Goal: Information Seeking & Learning: Learn about a topic

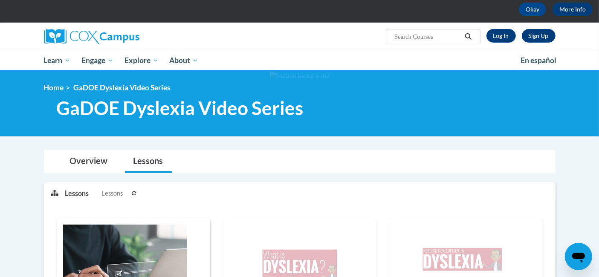
scroll to position [34, 0]
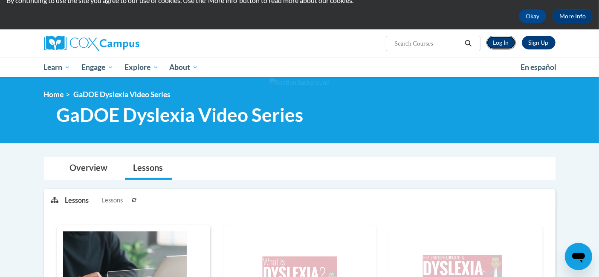
click at [506, 41] on link "Log In" at bounding box center [500, 43] width 29 height 14
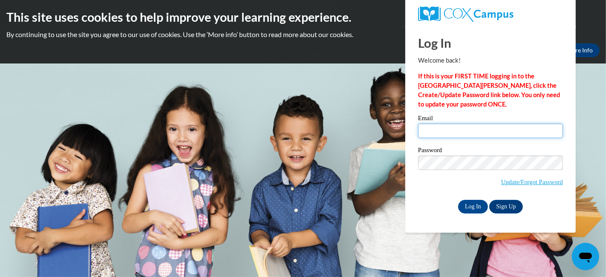
click at [526, 126] on input "Email" at bounding box center [490, 131] width 145 height 14
type input "stacey.kosobucki@muskegonorway.org"
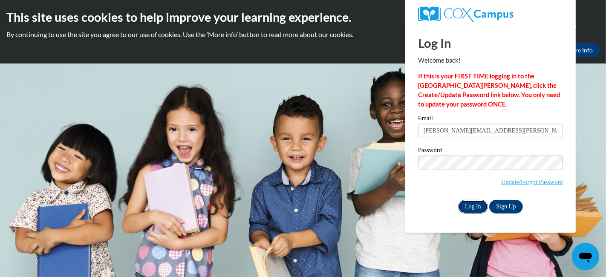
click at [471, 208] on input "Log In" at bounding box center [473, 207] width 30 height 14
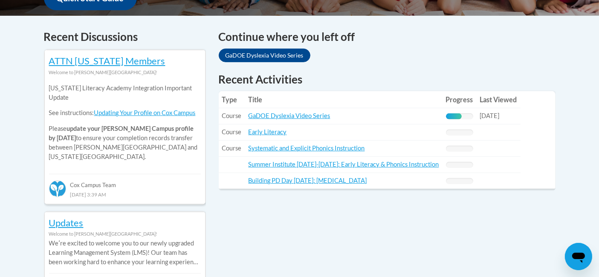
scroll to position [350, 0]
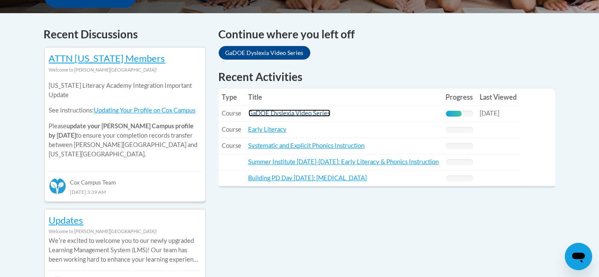
click at [305, 113] on link "GaDOE Dyslexia Video Series" at bounding box center [290, 113] width 82 height 7
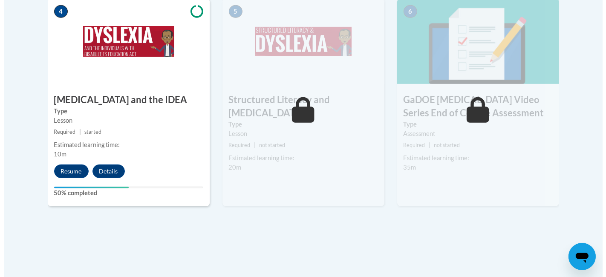
scroll to position [534, 0]
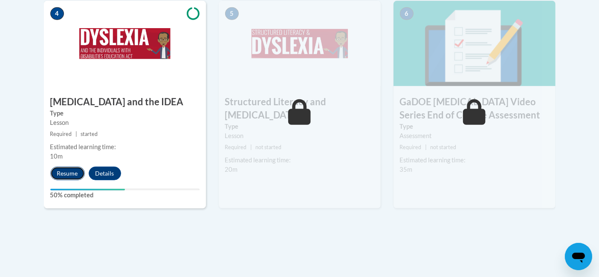
click at [64, 167] on button "Resume" at bounding box center [67, 174] width 35 height 14
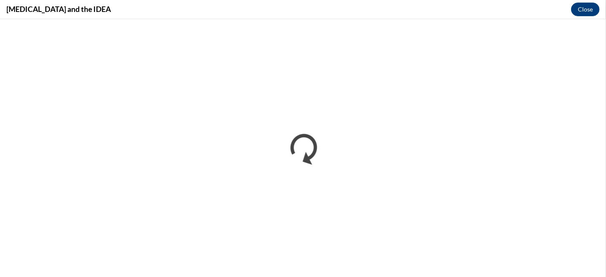
scroll to position [0, 0]
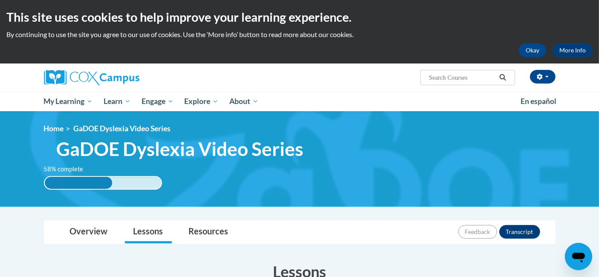
click at [576, 26] on div "This site uses cookies to help improve your learning experience. By continuing …" at bounding box center [299, 32] width 599 height 64
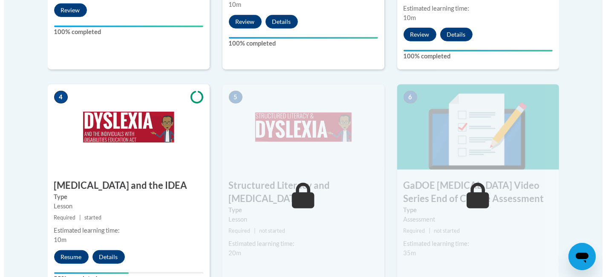
scroll to position [468, 0]
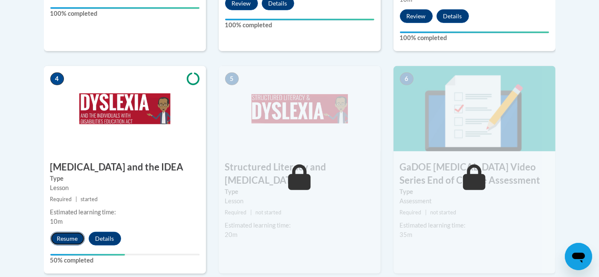
click at [69, 232] on button "Resume" at bounding box center [67, 239] width 35 height 14
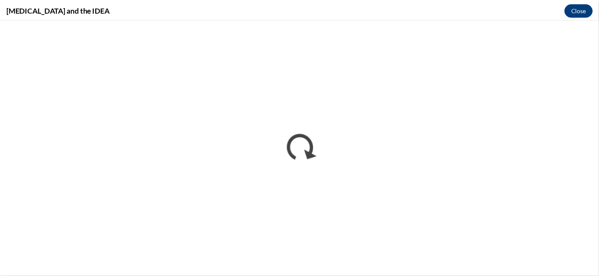
scroll to position [0, 0]
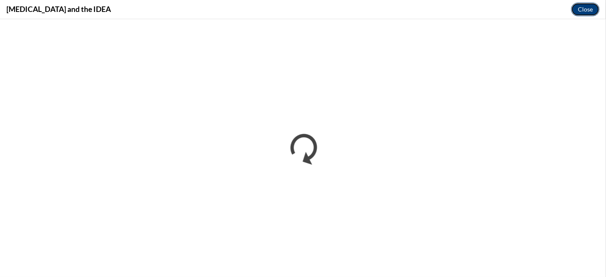
click at [583, 9] on button "Close" at bounding box center [585, 10] width 29 height 14
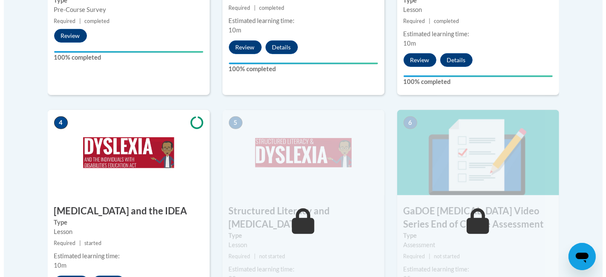
scroll to position [429, 0]
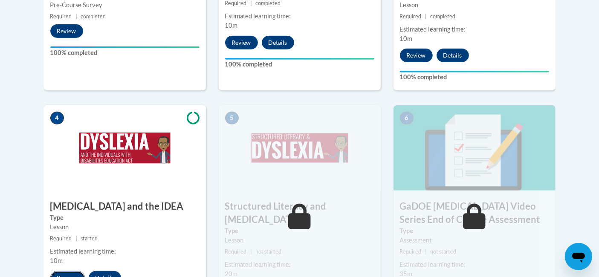
click at [62, 271] on button "Resume" at bounding box center [67, 278] width 35 height 14
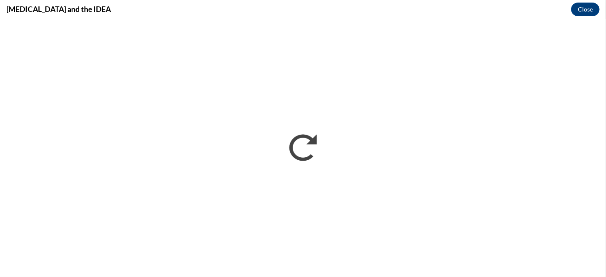
scroll to position [0, 0]
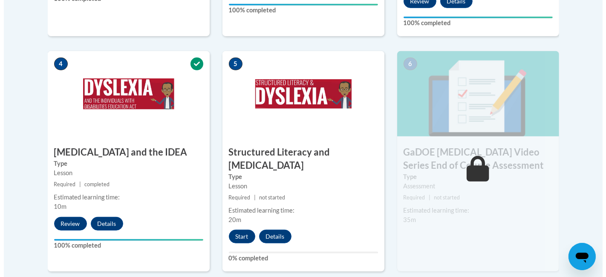
scroll to position [481, 0]
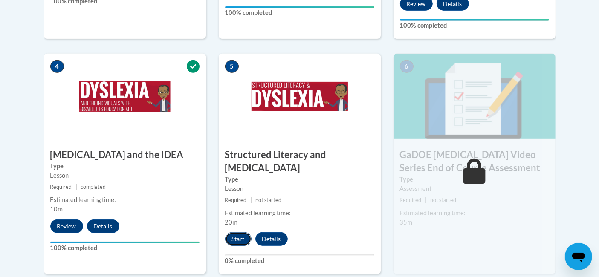
click at [241, 232] on button "Start" at bounding box center [238, 239] width 26 height 14
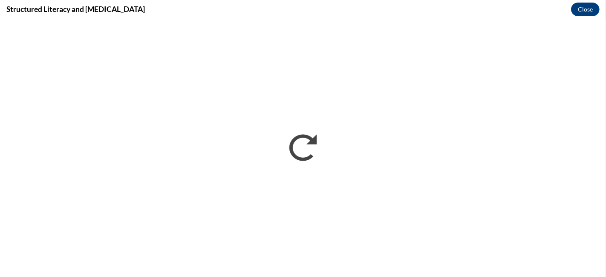
scroll to position [0, 0]
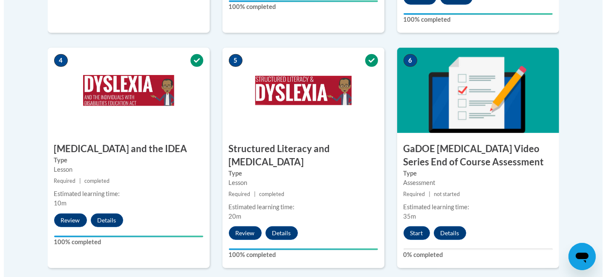
scroll to position [481, 0]
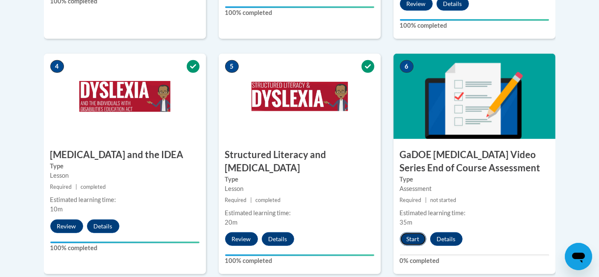
click at [415, 232] on button "Start" at bounding box center [413, 239] width 26 height 14
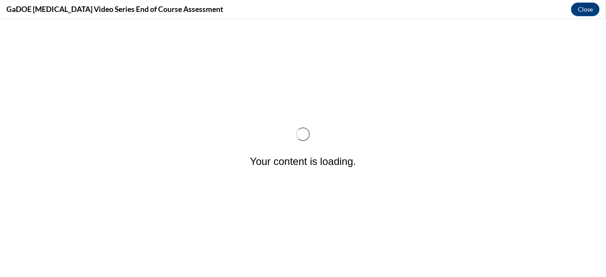
scroll to position [0, 0]
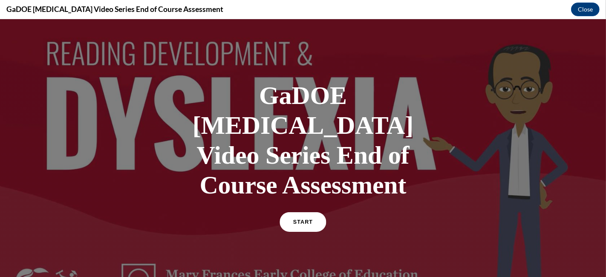
click at [305, 219] on span "START" at bounding box center [303, 222] width 20 height 6
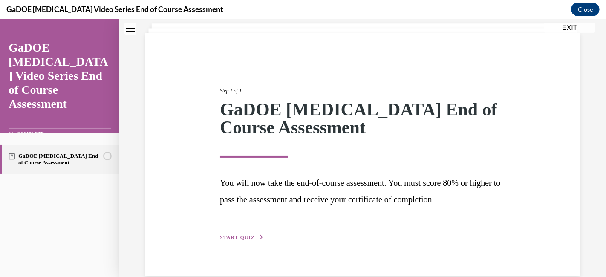
scroll to position [67, 0]
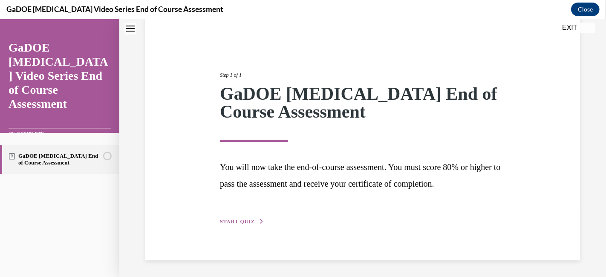
click at [228, 219] on span "START QUIZ" at bounding box center [237, 222] width 35 height 6
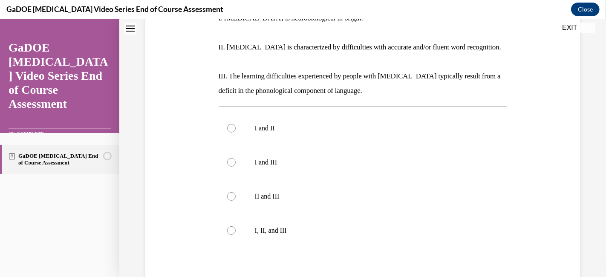
scroll to position [202, 0]
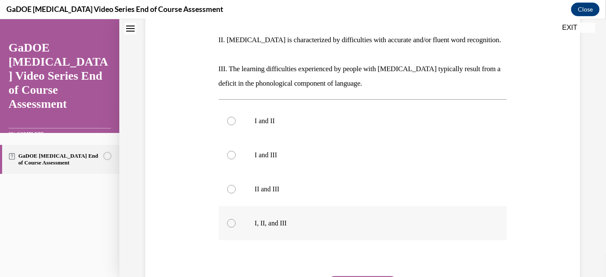
click at [228, 219] on div at bounding box center [231, 223] width 9 height 9
click at [228, 219] on input "I, II, and III" at bounding box center [231, 223] width 9 height 9
radio input "true"
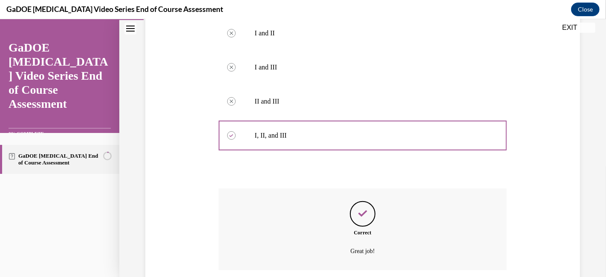
scroll to position [342, 0]
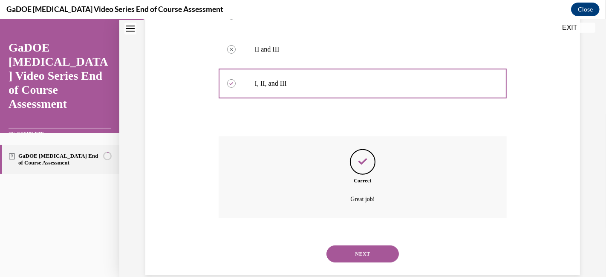
click at [356, 246] on button "NEXT" at bounding box center [363, 254] width 72 height 17
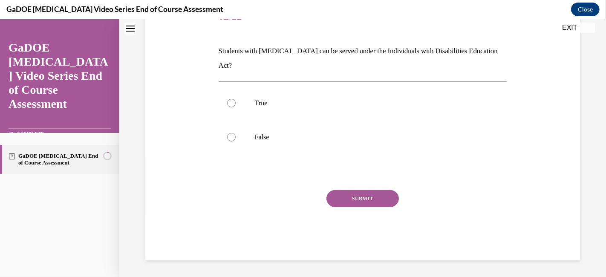
scroll to position [26, 0]
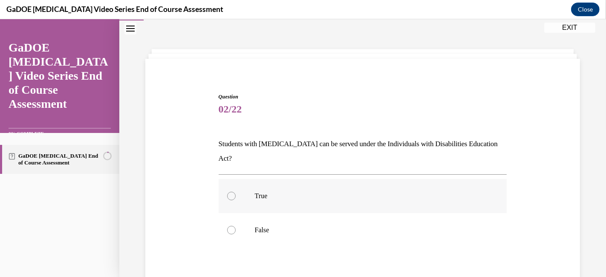
click at [231, 192] on div at bounding box center [231, 196] width 9 height 9
click at [231, 192] on input "True" at bounding box center [231, 196] width 9 height 9
radio input "true"
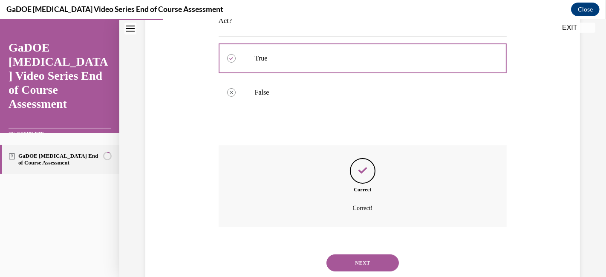
scroll to position [164, 0]
click at [362, 254] on button "NEXT" at bounding box center [363, 262] width 72 height 17
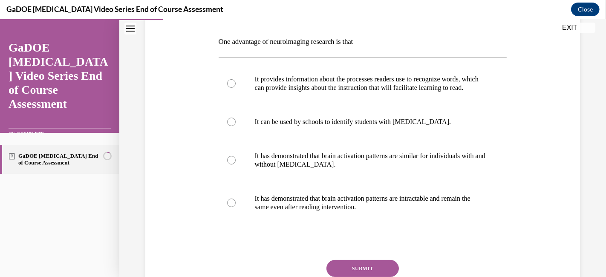
scroll to position [126, 0]
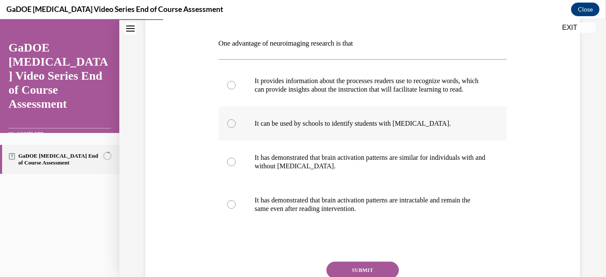
click at [228, 128] on div at bounding box center [231, 123] width 9 height 9
click at [228, 128] on input "It can be used by schools to identify students with dyslexia." at bounding box center [231, 123] width 9 height 9
radio input "true"
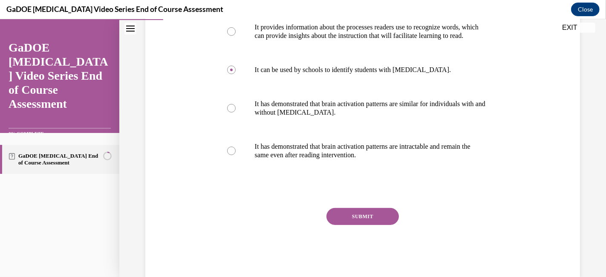
click at [365, 225] on button "SUBMIT" at bounding box center [363, 216] width 72 height 17
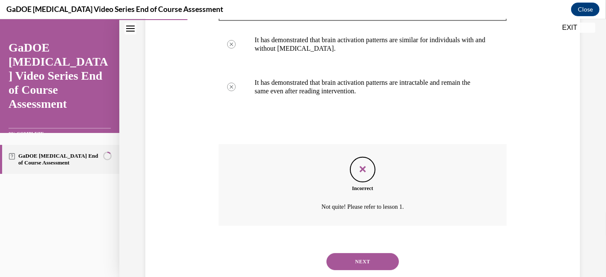
scroll to position [251, 0]
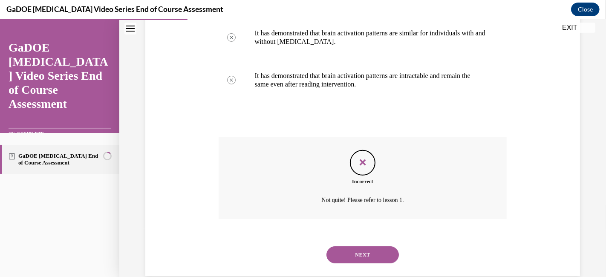
click at [363, 260] on button "NEXT" at bounding box center [363, 254] width 72 height 17
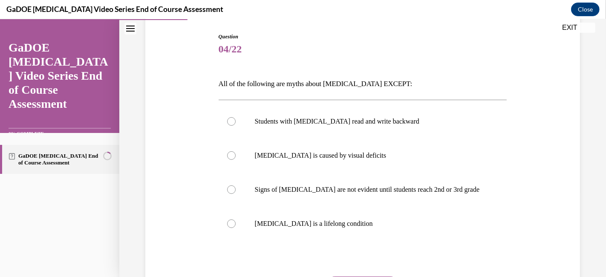
scroll to position [86, 0]
click at [230, 153] on div at bounding box center [231, 155] width 9 height 9
click at [230, 153] on input "Dyslexia is caused by visual deficits" at bounding box center [231, 155] width 9 height 9
radio input "true"
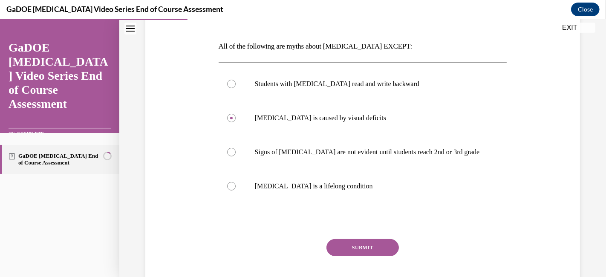
scroll to position [146, 0]
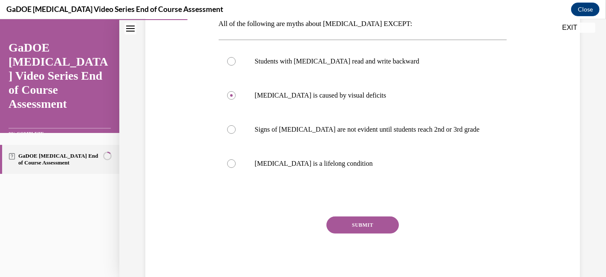
click at [354, 221] on button "SUBMIT" at bounding box center [363, 225] width 72 height 17
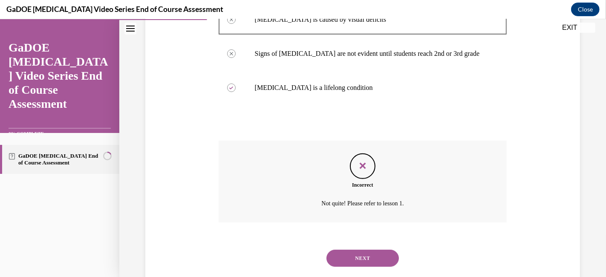
scroll to position [241, 0]
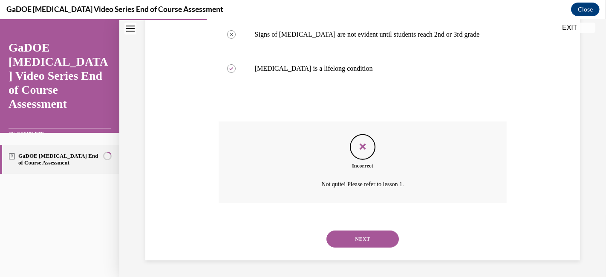
click at [353, 239] on button "NEXT" at bounding box center [363, 239] width 72 height 17
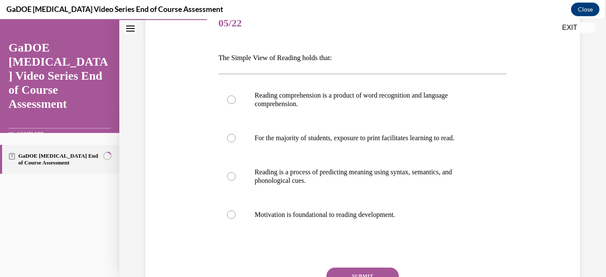
scroll to position [114, 0]
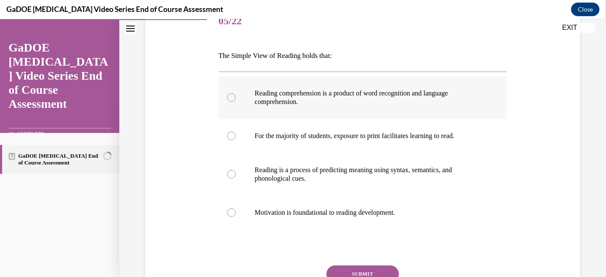
click at [230, 99] on div at bounding box center [231, 97] width 9 height 9
click at [230, 99] on input "Reading comprehension is a product of word recognition and language comprehensi…" at bounding box center [231, 97] width 9 height 9
radio input "true"
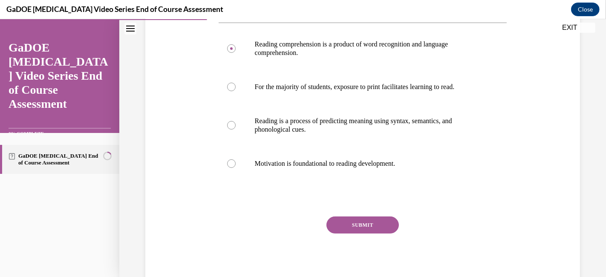
click at [356, 217] on button "SUBMIT" at bounding box center [363, 225] width 72 height 17
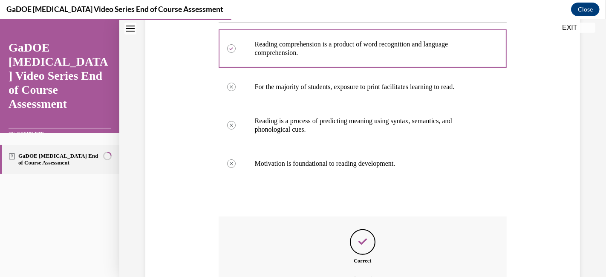
scroll to position [258, 0]
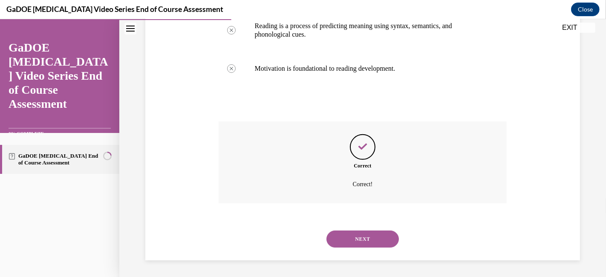
click at [346, 237] on button "NEXT" at bounding box center [363, 239] width 72 height 17
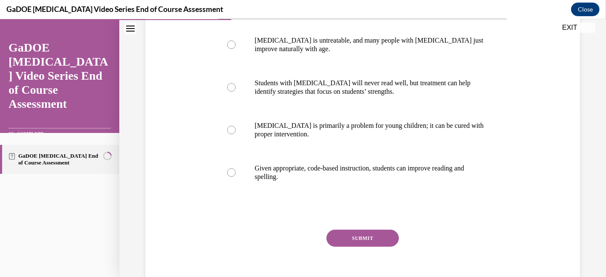
scroll to position [180, 0]
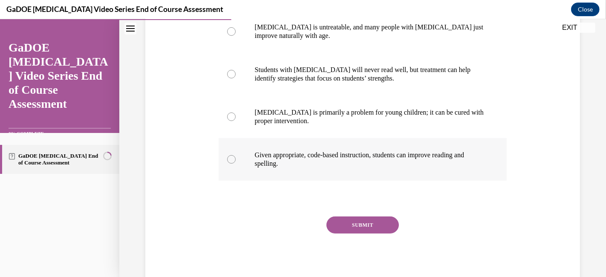
click at [228, 156] on div at bounding box center [231, 159] width 9 height 9
click at [228, 156] on input "Given appropriate, code-based instruction, students can improve reading and spe…" at bounding box center [231, 159] width 9 height 9
radio input "true"
click at [363, 220] on button "SUBMIT" at bounding box center [363, 225] width 72 height 17
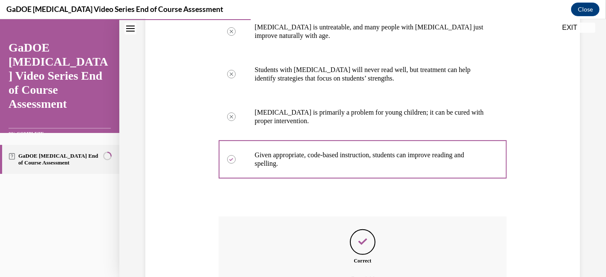
scroll to position [275, 0]
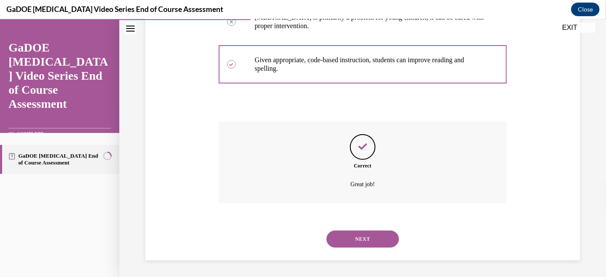
click at [353, 239] on button "NEXT" at bounding box center [363, 239] width 72 height 17
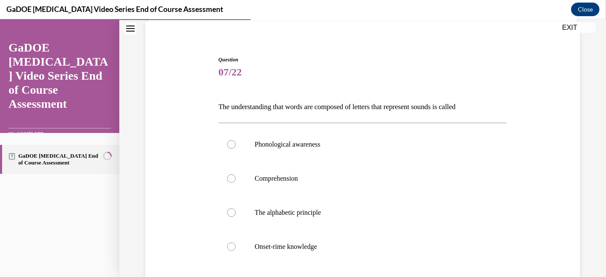
scroll to position [61, 0]
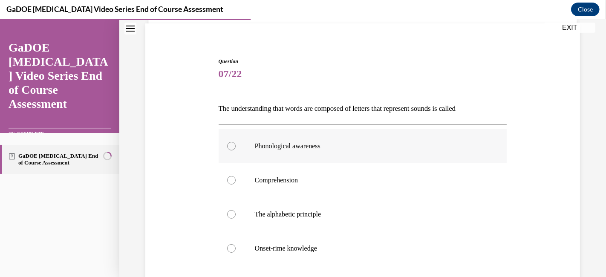
click at [231, 145] on div at bounding box center [231, 146] width 9 height 9
click at [231, 145] on input "Phonological awareness" at bounding box center [231, 146] width 9 height 9
radio input "true"
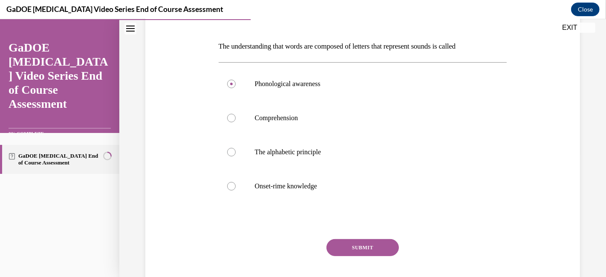
click at [351, 245] on button "SUBMIT" at bounding box center [363, 247] width 72 height 17
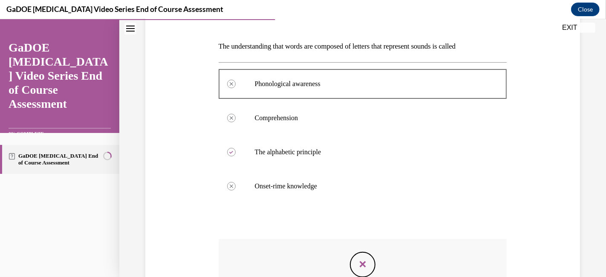
scroll to position [217, 0]
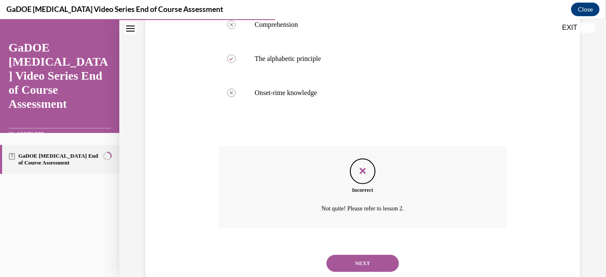
click at [347, 263] on button "NEXT" at bounding box center [363, 263] width 72 height 17
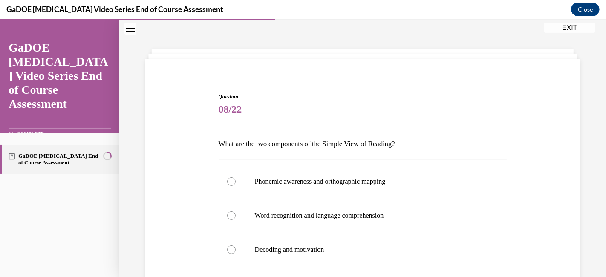
scroll to position [90, 0]
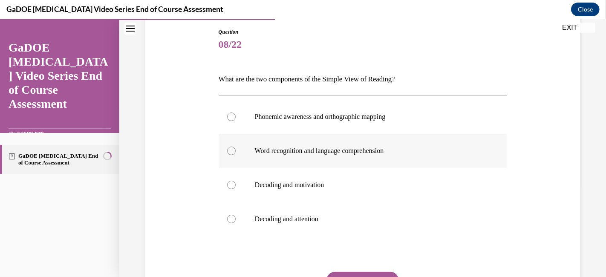
click at [228, 151] on div at bounding box center [231, 151] width 9 height 9
click at [228, 151] on input "Word recognition and language comprehension" at bounding box center [231, 151] width 9 height 9
radio input "true"
click at [359, 272] on button "SUBMIT" at bounding box center [363, 280] width 72 height 17
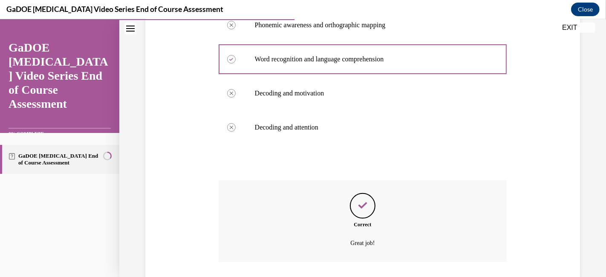
scroll to position [226, 0]
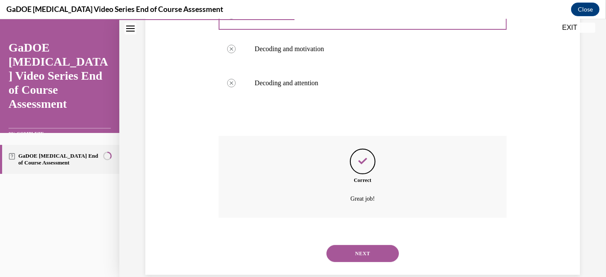
click at [370, 256] on button "NEXT" at bounding box center [363, 253] width 72 height 17
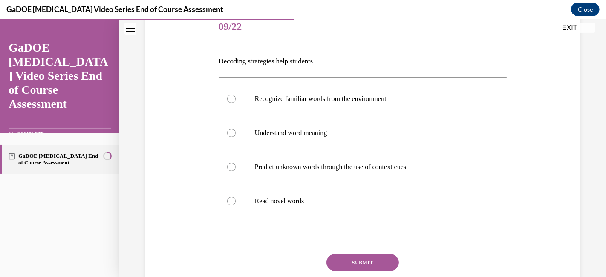
scroll to position [112, 0]
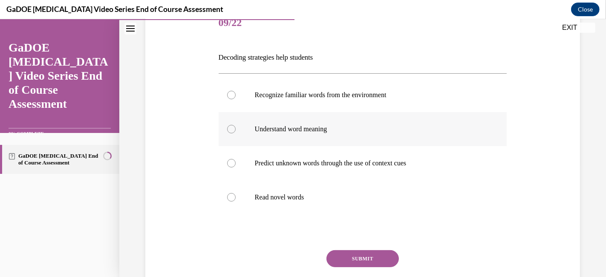
click at [223, 127] on label "Understand word meaning" at bounding box center [363, 129] width 289 height 34
click at [227, 127] on input "Understand word meaning" at bounding box center [231, 129] width 9 height 9
radio input "true"
click at [349, 259] on button "SUBMIT" at bounding box center [363, 258] width 72 height 17
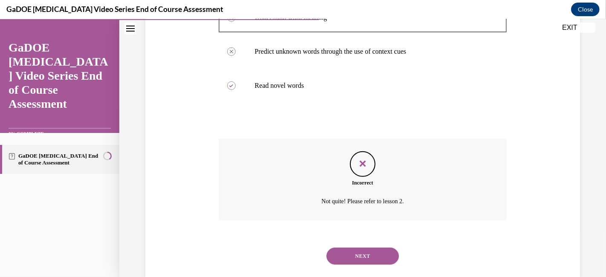
scroll to position [236, 0]
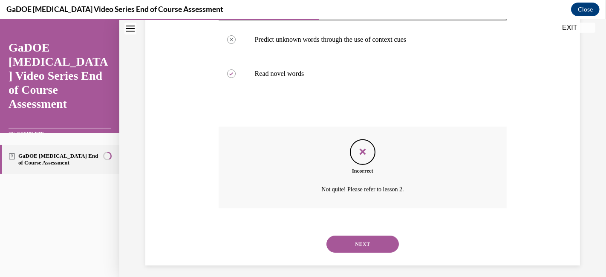
click at [353, 242] on button "NEXT" at bounding box center [363, 244] width 72 height 17
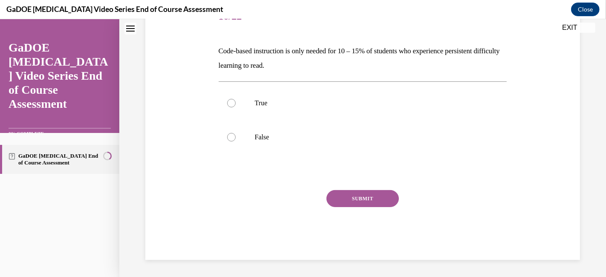
scroll to position [26, 0]
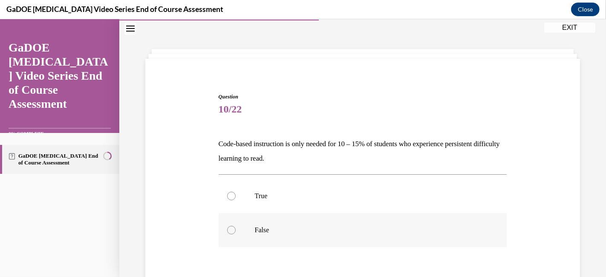
click at [325, 240] on label "False" at bounding box center [363, 230] width 289 height 34
click at [236, 234] on input "False" at bounding box center [231, 230] width 9 height 9
radio input "true"
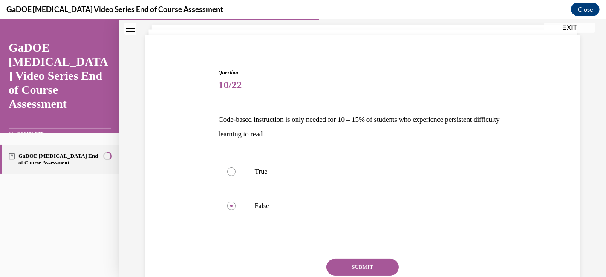
scroll to position [74, 0]
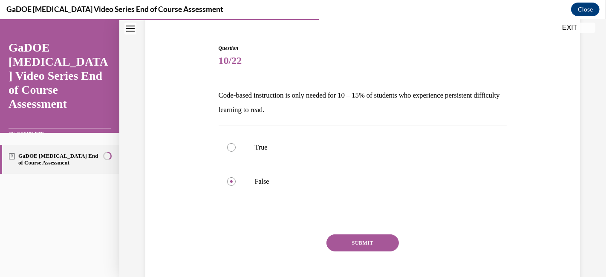
click at [361, 244] on button "SUBMIT" at bounding box center [363, 242] width 72 height 17
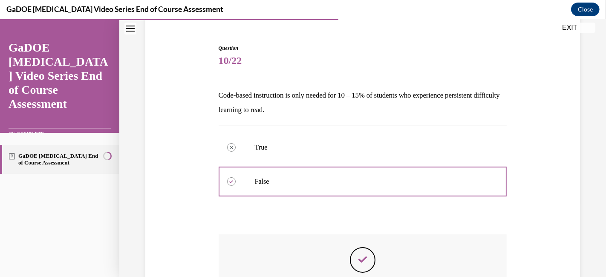
scroll to position [158, 0]
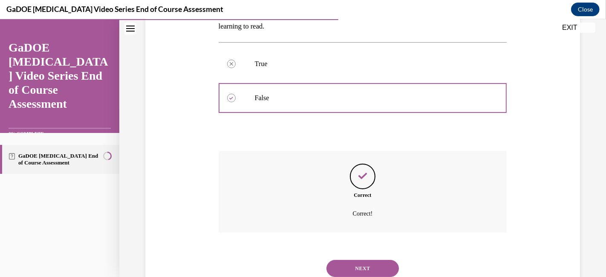
click at [381, 265] on button "NEXT" at bounding box center [363, 268] width 72 height 17
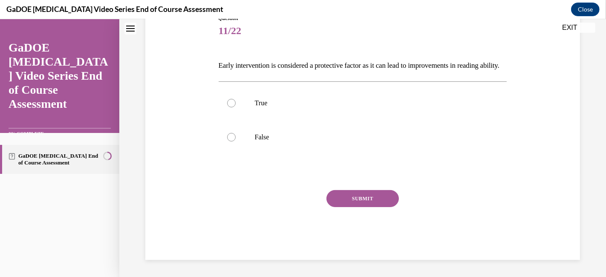
scroll to position [26, 0]
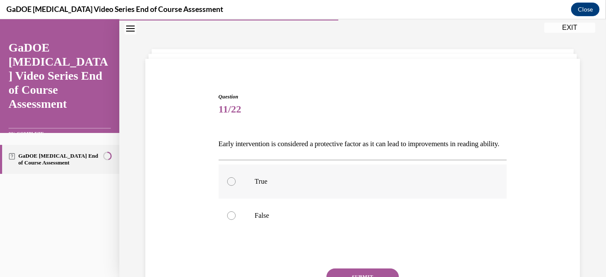
click at [241, 194] on label "True" at bounding box center [363, 182] width 289 height 34
click at [236, 186] on input "True" at bounding box center [231, 181] width 9 height 9
radio input "true"
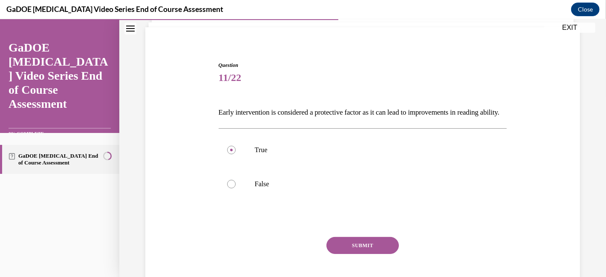
click at [347, 254] on button "SUBMIT" at bounding box center [363, 245] width 72 height 17
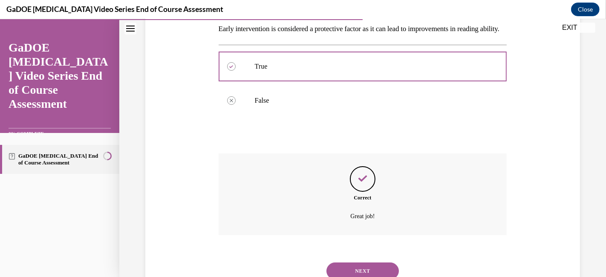
scroll to position [142, 0]
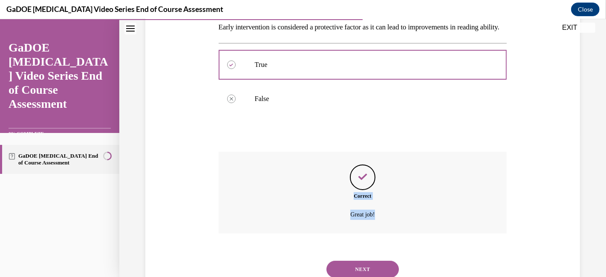
drag, startPoint x: 597, startPoint y: 192, endPoint x: 604, endPoint y: 224, distance: 32.8
click at [598, 224] on div "Home Question 10/22 Code-based instruction is only needed for 10 – 15% of stude…" at bounding box center [362, 148] width 487 height 258
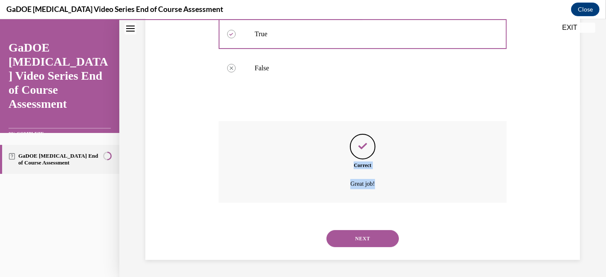
click at [358, 234] on button "NEXT" at bounding box center [363, 238] width 72 height 17
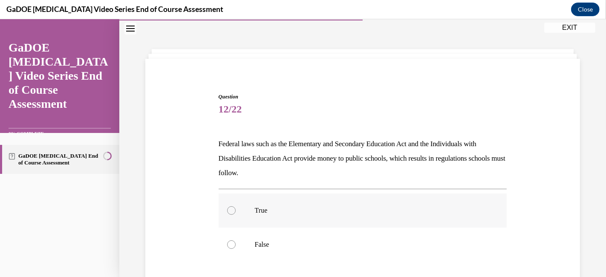
click at [223, 211] on label "True" at bounding box center [363, 211] width 289 height 34
click at [227, 211] on input "True" at bounding box center [231, 210] width 9 height 9
radio input "true"
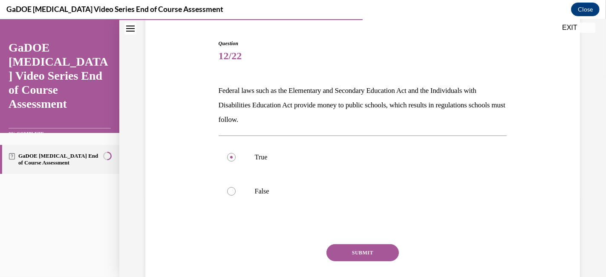
scroll to position [87, 0]
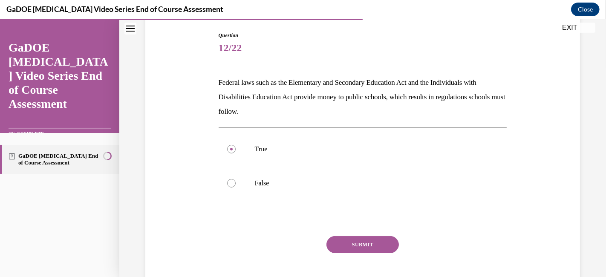
click at [367, 243] on button "SUBMIT" at bounding box center [363, 244] width 72 height 17
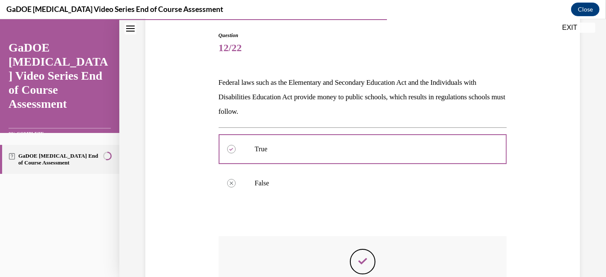
scroll to position [171, 0]
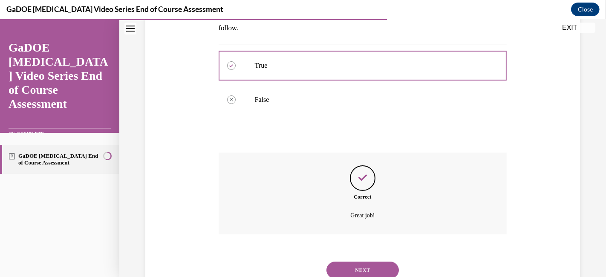
click at [367, 267] on button "NEXT" at bounding box center [363, 270] width 72 height 17
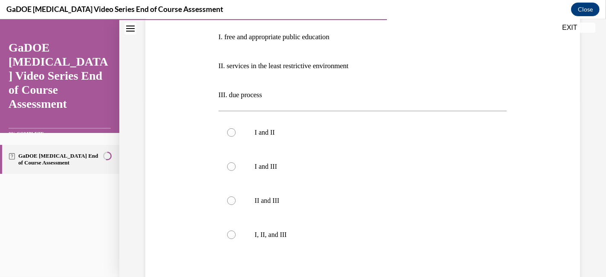
scroll to position [191, 0]
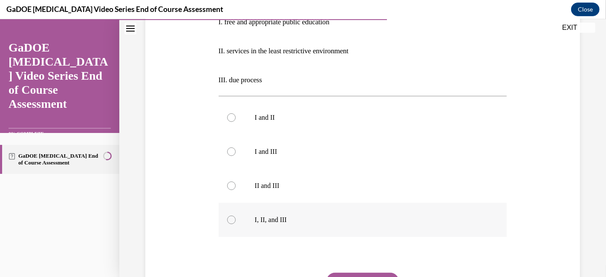
click at [230, 214] on label "I, II, and III" at bounding box center [363, 220] width 289 height 34
click at [230, 216] on input "I, II, and III" at bounding box center [231, 220] width 9 height 9
radio input "true"
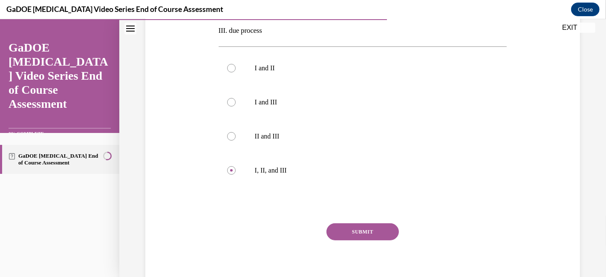
click at [344, 228] on button "SUBMIT" at bounding box center [363, 231] width 72 height 17
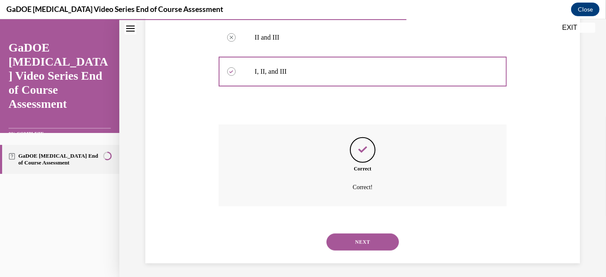
scroll to position [342, 0]
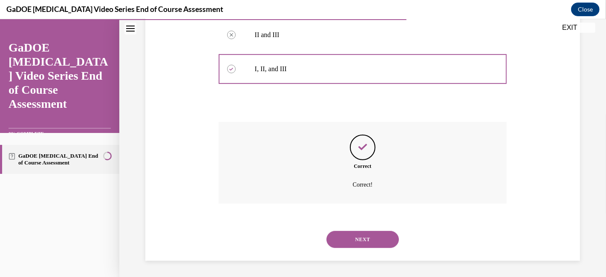
click at [371, 242] on button "NEXT" at bounding box center [363, 239] width 72 height 17
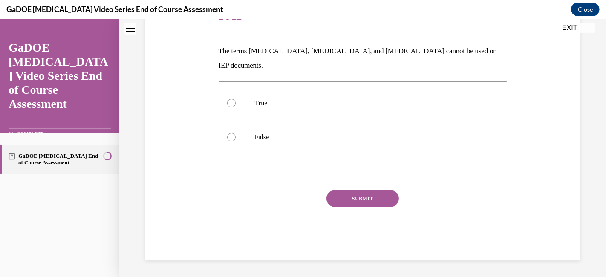
scroll to position [26, 0]
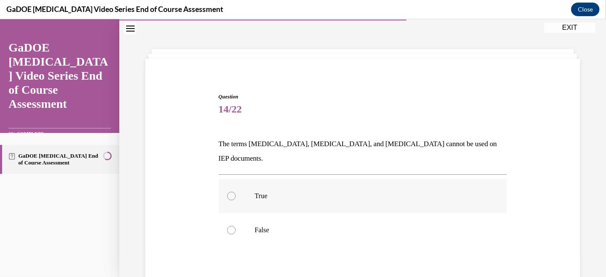
click at [233, 192] on div at bounding box center [231, 196] width 9 height 9
click at [233, 192] on input "True" at bounding box center [231, 196] width 9 height 9
radio input "true"
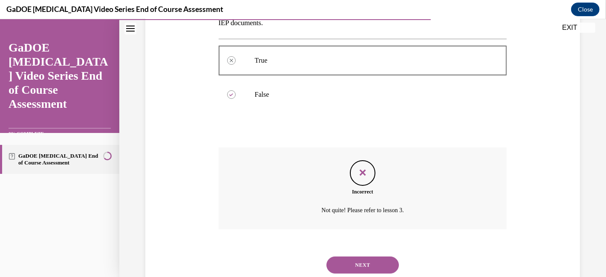
scroll to position [173, 0]
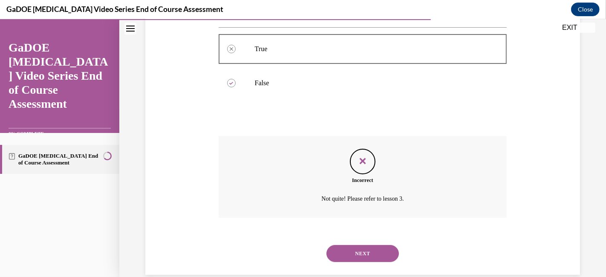
click at [372, 245] on button "NEXT" at bounding box center [363, 253] width 72 height 17
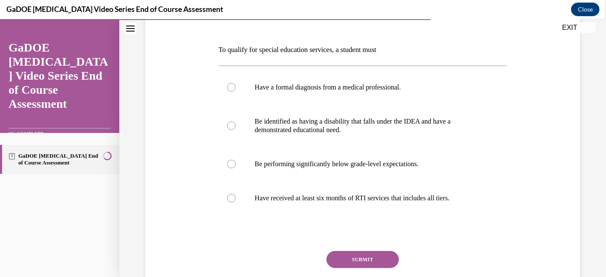
scroll to position [118, 0]
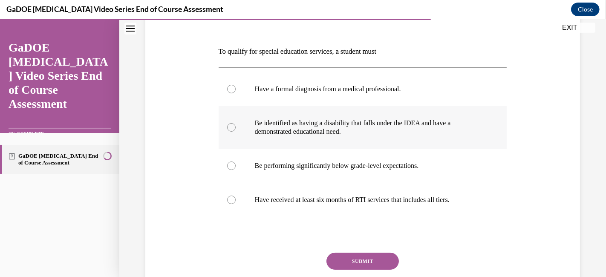
click at [229, 127] on div at bounding box center [231, 127] width 9 height 9
click at [229, 127] on input "Be identified as having a disability that falls under the IDEA and have a demon…" at bounding box center [231, 127] width 9 height 9
radio input "true"
click at [365, 262] on button "SUBMIT" at bounding box center [363, 261] width 72 height 17
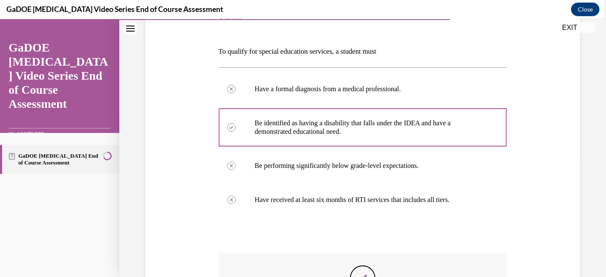
scroll to position [218, 0]
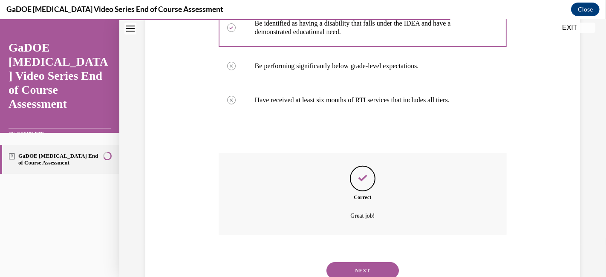
click at [355, 263] on button "NEXT" at bounding box center [363, 270] width 72 height 17
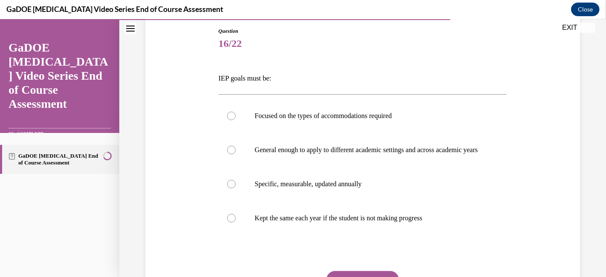
scroll to position [92, 0]
click at [228, 188] on div at bounding box center [231, 183] width 9 height 9
click at [228, 188] on input "Specific, measurable, updated annually" at bounding box center [231, 183] width 9 height 9
radio input "true"
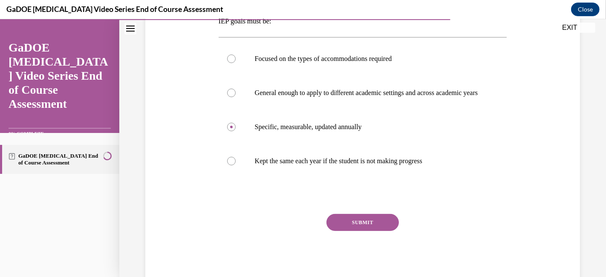
drag, startPoint x: 352, startPoint y: 240, endPoint x: 341, endPoint y: 234, distance: 12.6
click at [341, 231] on button "SUBMIT" at bounding box center [363, 222] width 72 height 17
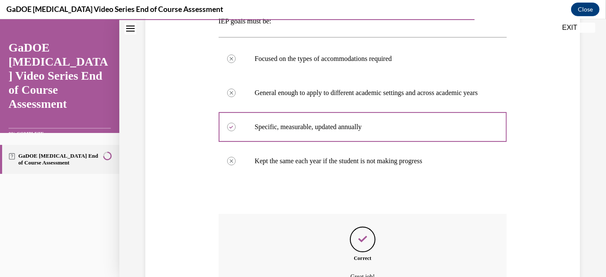
scroll to position [218, 0]
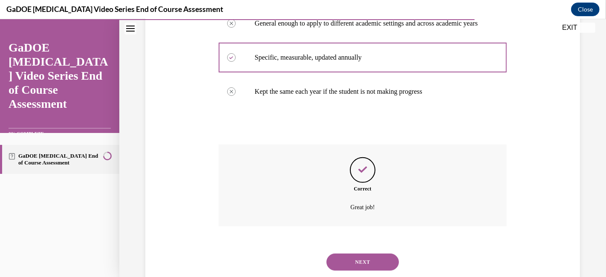
click at [370, 262] on button "NEXT" at bounding box center [363, 262] width 72 height 17
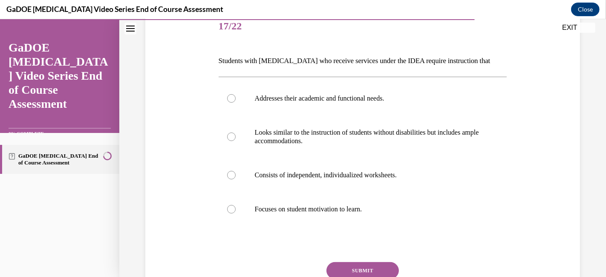
scroll to position [110, 0]
click at [354, 137] on p "Looks similar to the instruction of students without disabilities but includes …" at bounding box center [370, 135] width 231 height 17
click at [236, 137] on input "Looks similar to the instruction of students without disabilities but includes …" at bounding box center [231, 136] width 9 height 9
radio input "true"
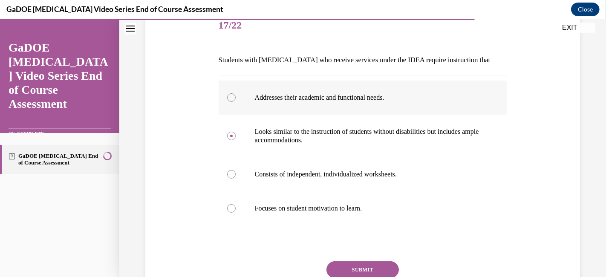
click at [230, 99] on div at bounding box center [231, 97] width 9 height 9
click at [230, 99] on input "Addresses their academic and functional needs." at bounding box center [231, 97] width 9 height 9
radio input "true"
click at [230, 99] on div at bounding box center [231, 97] width 9 height 9
click at [230, 99] on input "Addresses their academic and functional needs." at bounding box center [231, 97] width 9 height 9
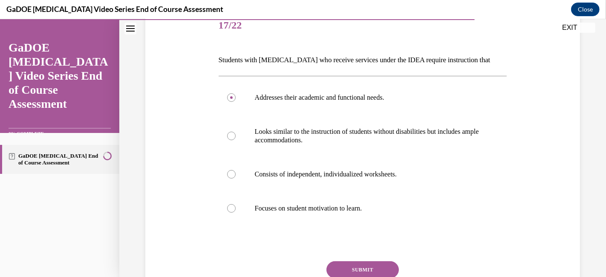
click at [368, 263] on button "SUBMIT" at bounding box center [363, 269] width 72 height 17
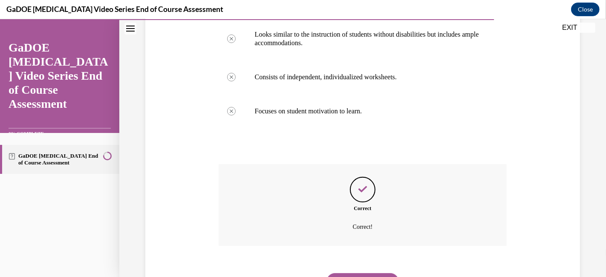
scroll to position [212, 0]
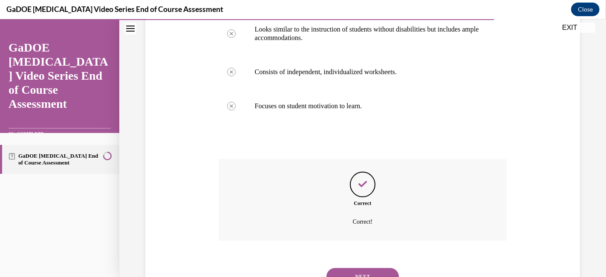
click at [345, 269] on button "NEXT" at bounding box center [363, 276] width 72 height 17
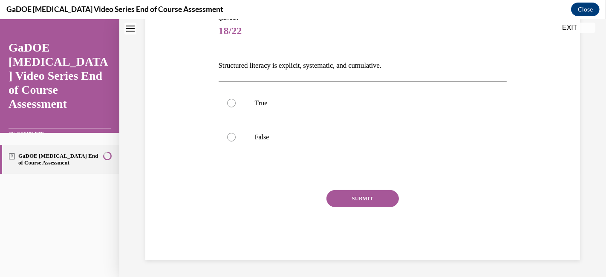
scroll to position [26, 0]
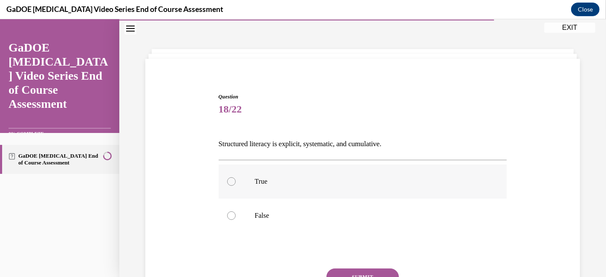
click at [230, 178] on div at bounding box center [231, 181] width 9 height 9
click at [230, 178] on input "True" at bounding box center [231, 181] width 9 height 9
radio input "true"
click at [355, 276] on button "SUBMIT" at bounding box center [363, 277] width 72 height 17
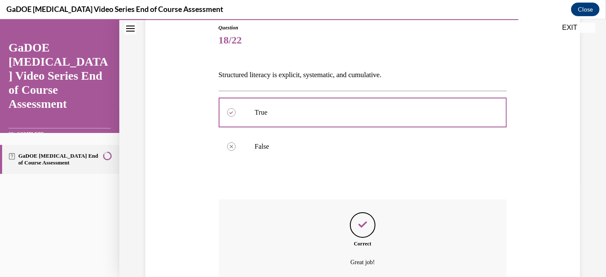
scroll to position [171, 0]
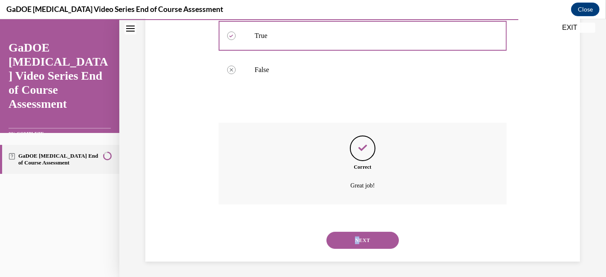
drag, startPoint x: 350, startPoint y: 231, endPoint x: 356, endPoint y: 240, distance: 11.5
click at [356, 240] on div "NEXT" at bounding box center [363, 240] width 289 height 34
drag, startPoint x: 356, startPoint y: 240, endPoint x: 339, endPoint y: 239, distance: 17.5
drag, startPoint x: 339, startPoint y: 239, endPoint x: 396, endPoint y: 248, distance: 58.2
click at [396, 248] on div "NEXT" at bounding box center [363, 240] width 289 height 34
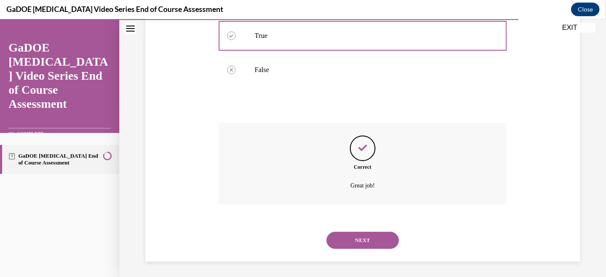
click at [384, 243] on button "NEXT" at bounding box center [363, 240] width 72 height 17
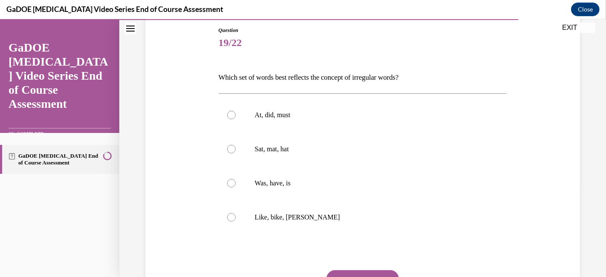
scroll to position [97, 0]
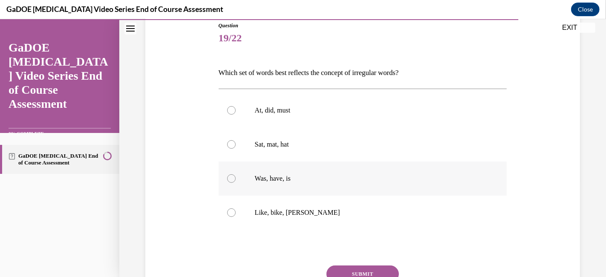
click at [228, 180] on div at bounding box center [231, 178] width 9 height 9
click at [228, 180] on input "Was, have, is" at bounding box center [231, 178] width 9 height 9
radio input "true"
click at [380, 268] on button "SUBMIT" at bounding box center [363, 274] width 72 height 17
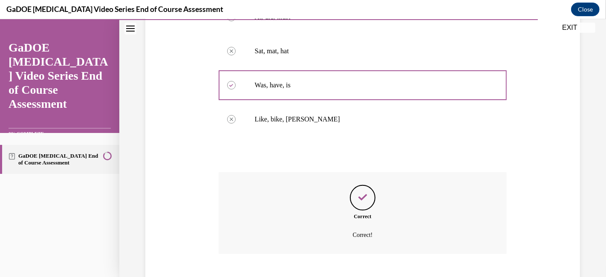
scroll to position [241, 0]
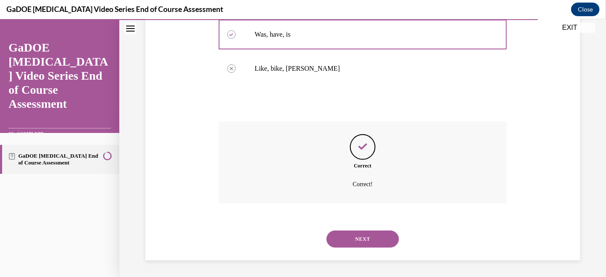
click at [347, 243] on button "NEXT" at bounding box center [363, 239] width 72 height 17
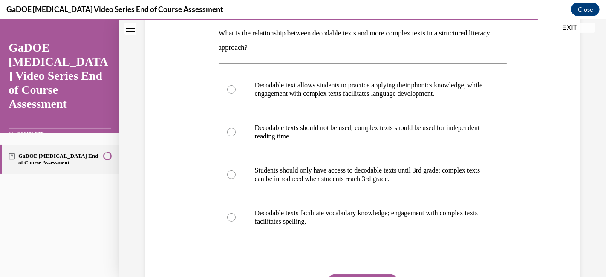
scroll to position [135, 0]
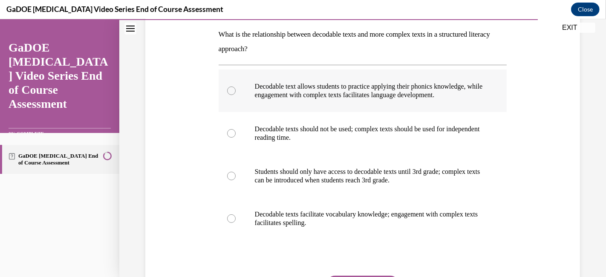
click at [229, 95] on div at bounding box center [231, 91] width 9 height 9
click at [229, 95] on input "Decodable text allows students to practice applying their phonics knowledge, wh…" at bounding box center [231, 91] width 9 height 9
radio input "true"
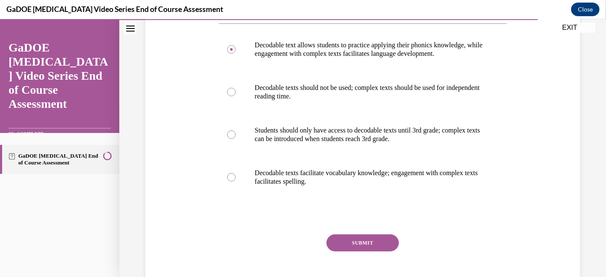
scroll to position [177, 0]
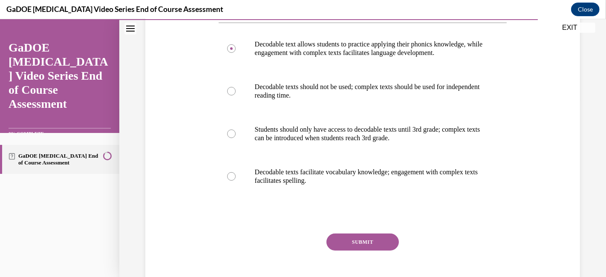
click at [362, 248] on button "SUBMIT" at bounding box center [363, 242] width 72 height 17
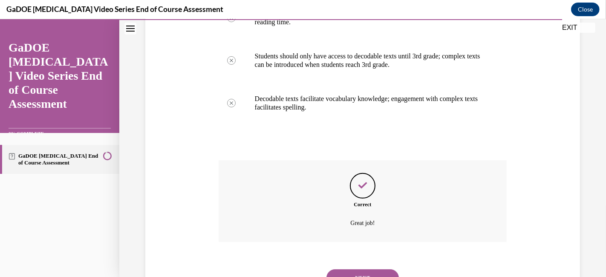
scroll to position [292, 0]
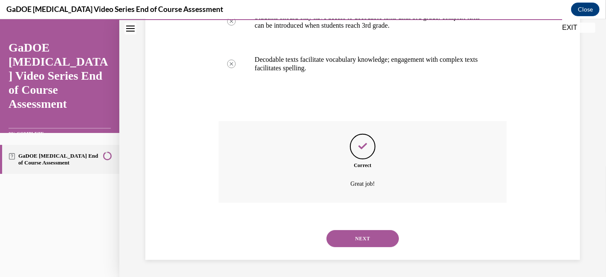
click at [355, 247] on button "NEXT" at bounding box center [363, 238] width 72 height 17
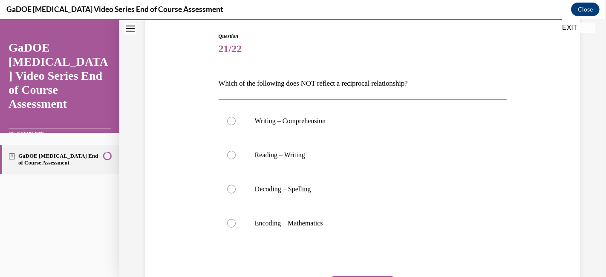
scroll to position [93, 0]
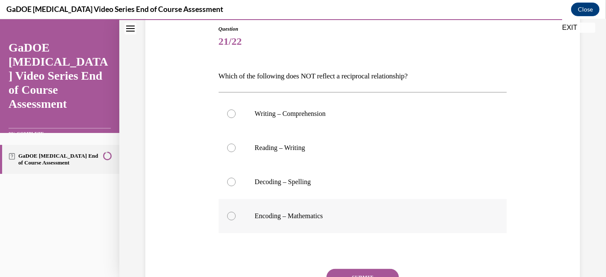
click at [233, 214] on div at bounding box center [231, 216] width 9 height 9
click at [233, 214] on input "Encoding – Mathematics" at bounding box center [231, 216] width 9 height 9
radio input "true"
click at [347, 272] on button "SUBMIT" at bounding box center [363, 277] width 72 height 17
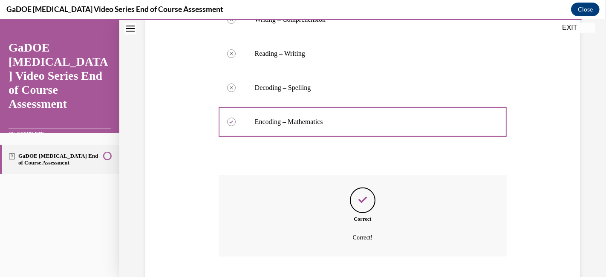
scroll to position [188, 0]
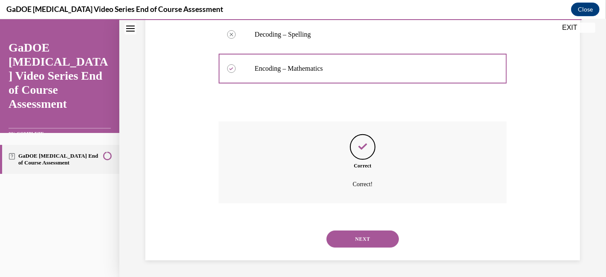
click at [357, 243] on button "NEXT" at bounding box center [363, 239] width 72 height 17
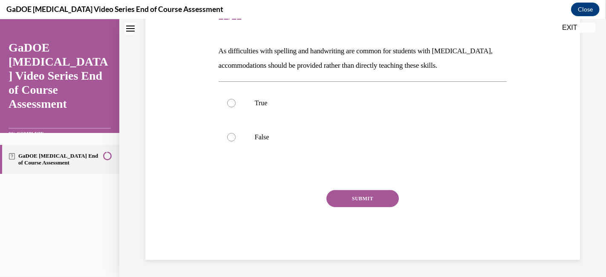
scroll to position [26, 0]
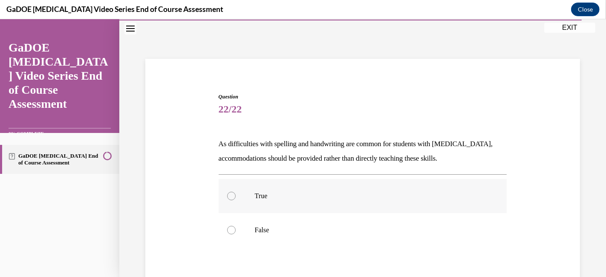
click at [278, 195] on p "True" at bounding box center [370, 196] width 231 height 9
click at [236, 195] on input "True" at bounding box center [231, 196] width 9 height 9
radio input "true"
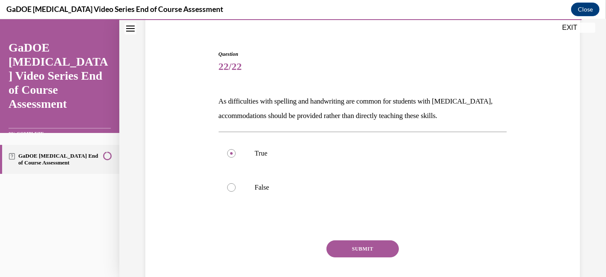
click at [364, 250] on button "SUBMIT" at bounding box center [363, 248] width 72 height 17
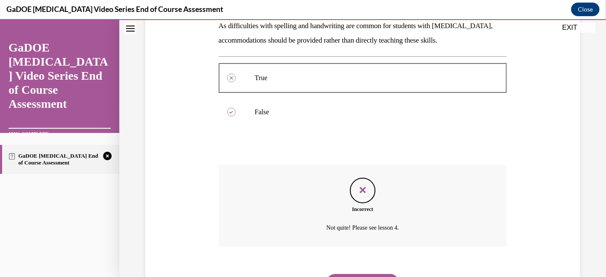
scroll to position [187, 0]
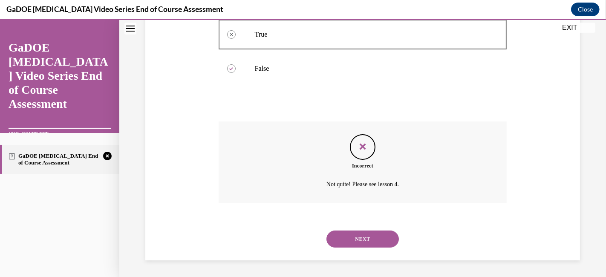
click at [348, 236] on button "NEXT" at bounding box center [363, 239] width 72 height 17
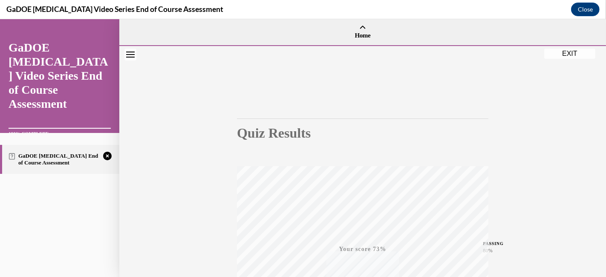
scroll to position [179, 0]
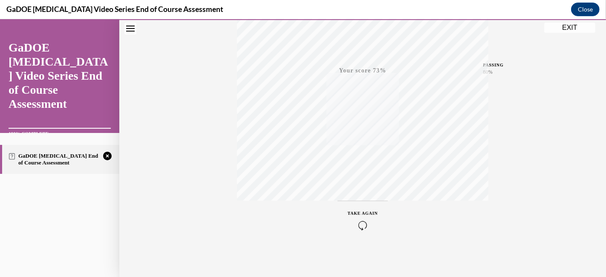
click at [363, 223] on icon "button" at bounding box center [363, 225] width 30 height 9
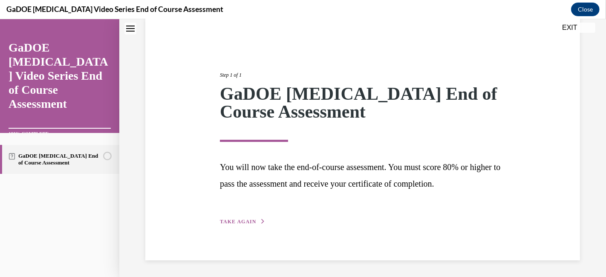
click at [243, 223] on span "TAKE AGAIN" at bounding box center [238, 222] width 36 height 6
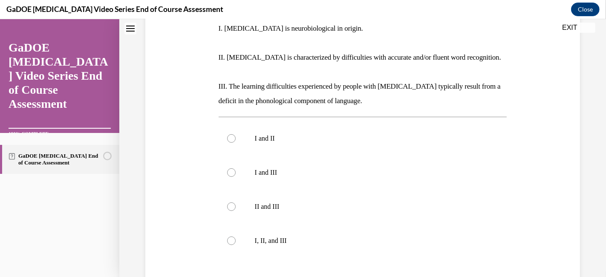
scroll to position [213, 0]
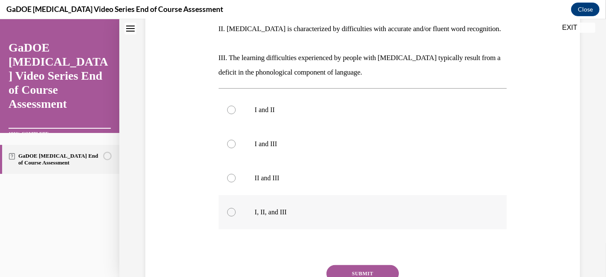
click at [233, 208] on div at bounding box center [231, 212] width 9 height 9
click at [233, 208] on input "I, II, and III" at bounding box center [231, 212] width 9 height 9
radio input "true"
click at [368, 265] on button "SUBMIT" at bounding box center [363, 273] width 72 height 17
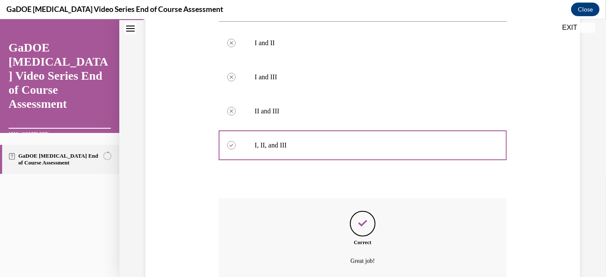
scroll to position [287, 0]
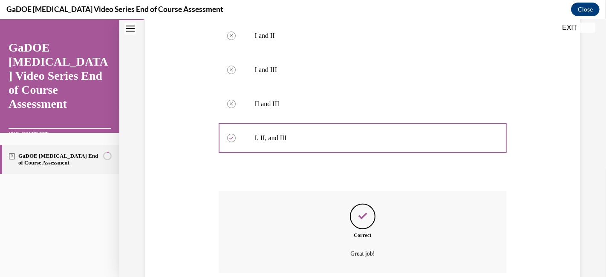
drag, startPoint x: 597, startPoint y: 194, endPoint x: 598, endPoint y: 211, distance: 17.1
click at [598, 211] on div "Question 01/22 The current IDA definition of dyslexia includes which of the fol…" at bounding box center [362, 53] width 487 height 588
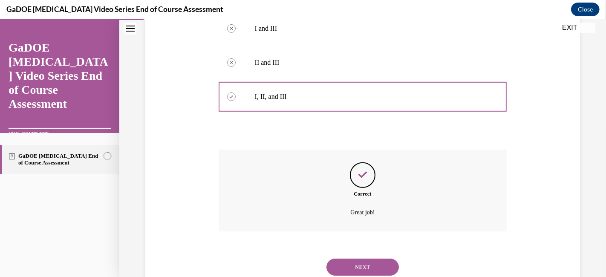
click at [350, 259] on button "NEXT" at bounding box center [363, 267] width 72 height 17
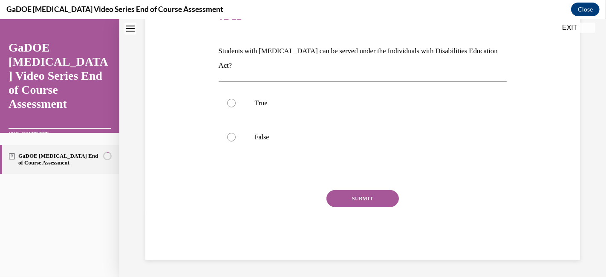
scroll to position [26, 0]
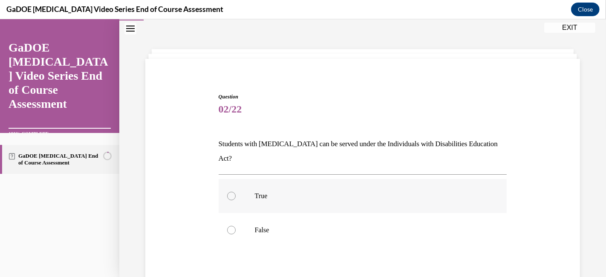
click at [235, 182] on label "True" at bounding box center [363, 196] width 289 height 34
click at [235, 192] on input "True" at bounding box center [231, 196] width 9 height 9
radio input "true"
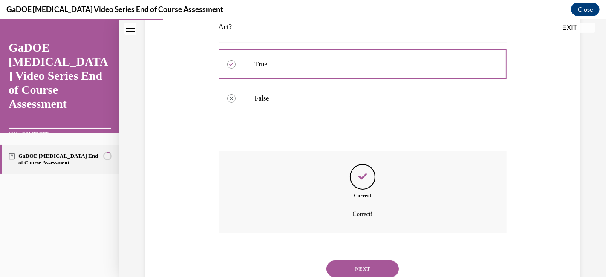
click at [366, 260] on button "NEXT" at bounding box center [363, 268] width 72 height 17
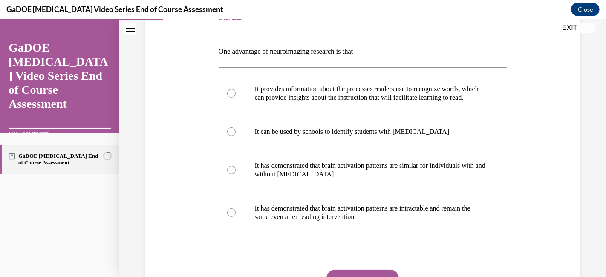
scroll to position [110, 0]
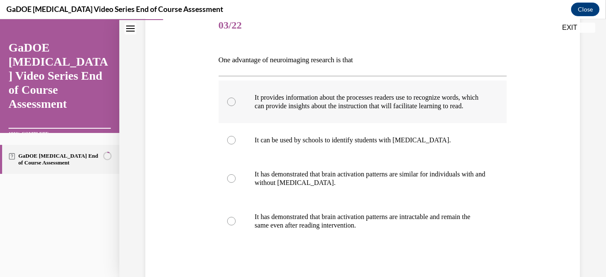
click at [231, 106] on div at bounding box center [231, 102] width 9 height 9
click at [231, 106] on input "It provides information about the processes readers use to recognize words, whi…" at bounding box center [231, 102] width 9 height 9
radio input "true"
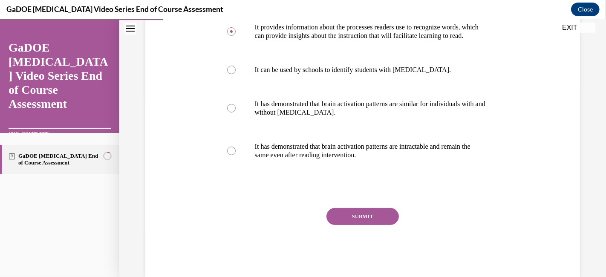
click at [340, 233] on div "SUBMIT NEXT" at bounding box center [363, 243] width 289 height 70
click at [365, 225] on button "SUBMIT" at bounding box center [363, 216] width 72 height 17
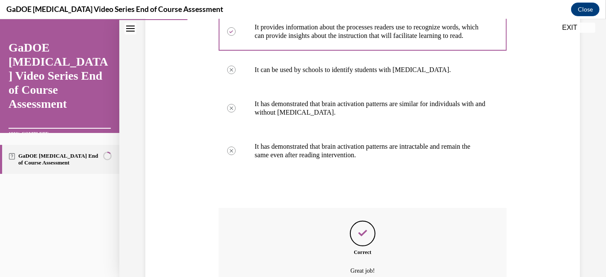
scroll to position [275, 0]
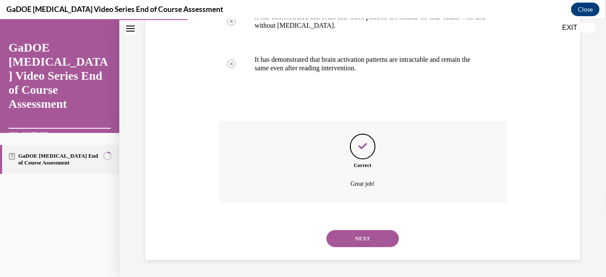
click at [369, 233] on button "NEXT" at bounding box center [363, 238] width 72 height 17
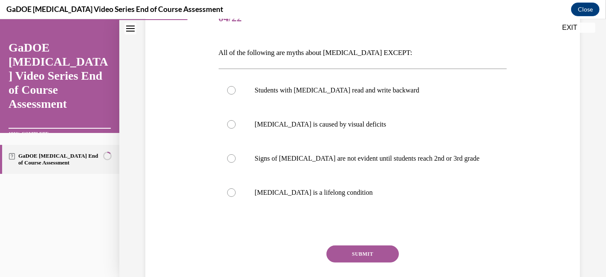
scroll to position [118, 0]
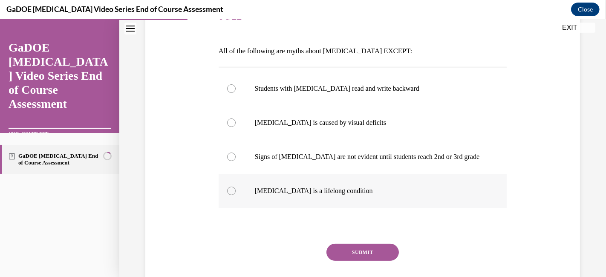
click at [231, 187] on div at bounding box center [231, 191] width 9 height 9
click at [231, 187] on input "Dyslexia is a lifelong condition" at bounding box center [231, 191] width 9 height 9
radio input "true"
click at [355, 254] on button "SUBMIT" at bounding box center [363, 252] width 72 height 17
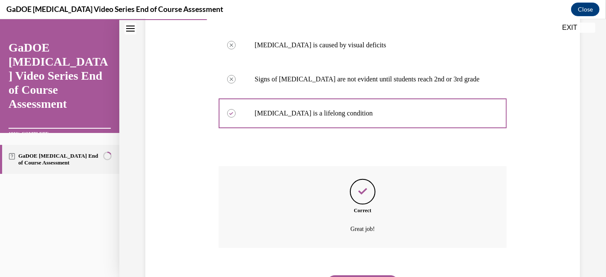
scroll to position [241, 0]
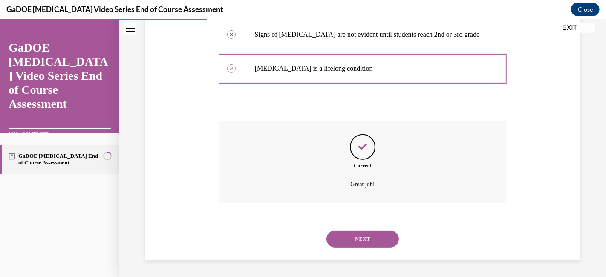
click at [367, 233] on button "NEXT" at bounding box center [363, 239] width 72 height 17
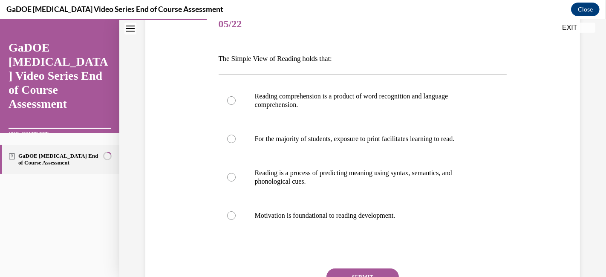
scroll to position [112, 0]
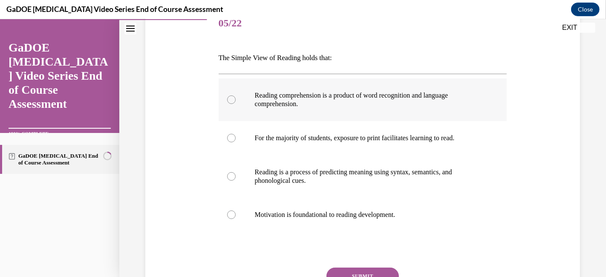
click at [228, 100] on div at bounding box center [231, 99] width 9 height 9
click at [228, 100] on input "Reading comprehension is a product of word recognition and language comprehensi…" at bounding box center [231, 99] width 9 height 9
radio input "true"
click at [359, 271] on button "SUBMIT" at bounding box center [363, 276] width 72 height 17
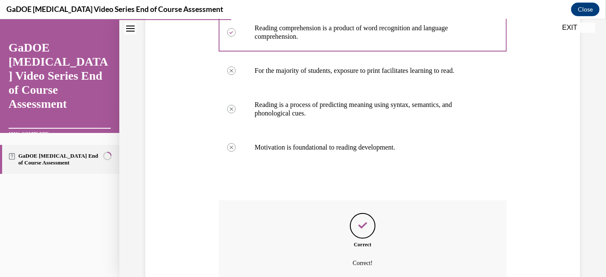
scroll to position [258, 0]
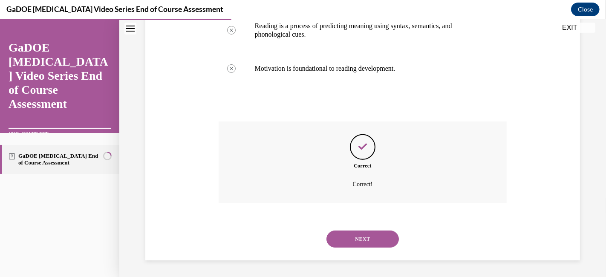
click at [350, 239] on button "NEXT" at bounding box center [363, 239] width 72 height 17
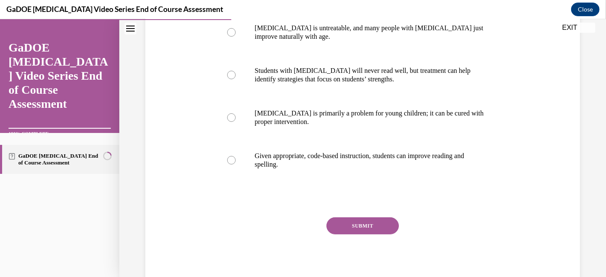
scroll to position [180, 0]
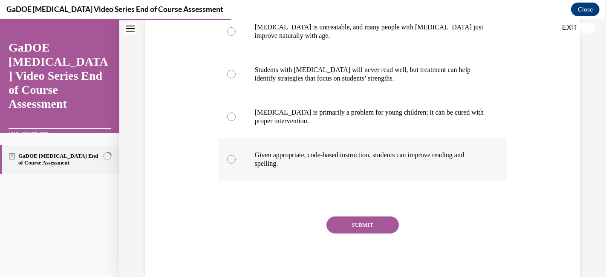
click at [232, 157] on div at bounding box center [231, 159] width 9 height 9
click at [232, 157] on input "Given appropriate, code-based instruction, students can improve reading and spe…" at bounding box center [231, 159] width 9 height 9
radio input "true"
click at [367, 233] on button "SUBMIT" at bounding box center [363, 225] width 72 height 17
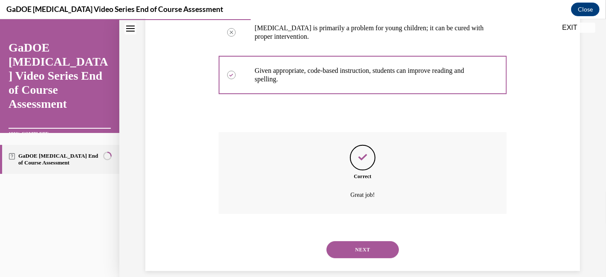
scroll to position [275, 0]
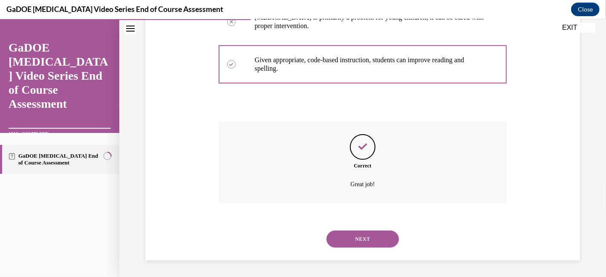
click at [350, 237] on button "NEXT" at bounding box center [363, 239] width 72 height 17
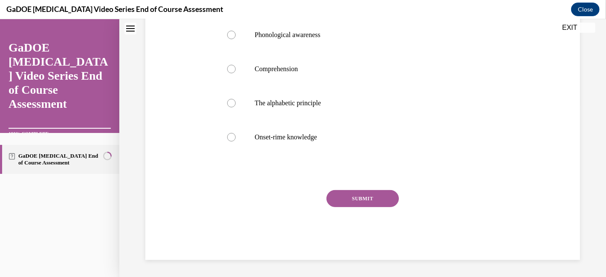
scroll to position [26, 0]
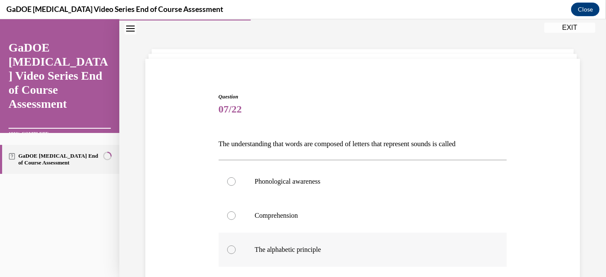
click at [227, 248] on div at bounding box center [231, 250] width 9 height 9
click at [227, 248] on input "The alphabetic principle" at bounding box center [231, 250] width 9 height 9
radio input "true"
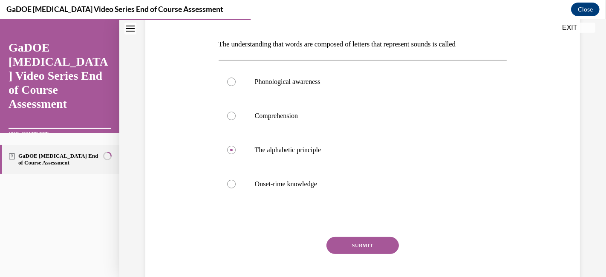
scroll to position [127, 0]
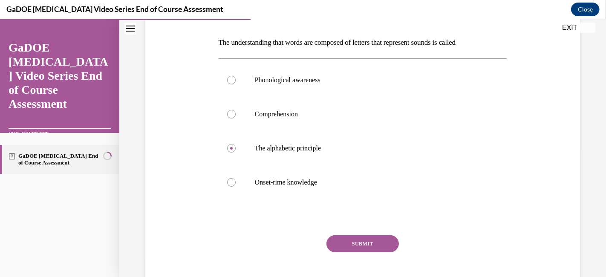
click at [362, 244] on button "SUBMIT" at bounding box center [363, 243] width 72 height 17
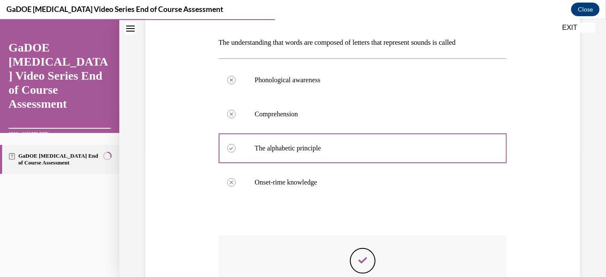
scroll to position [239, 0]
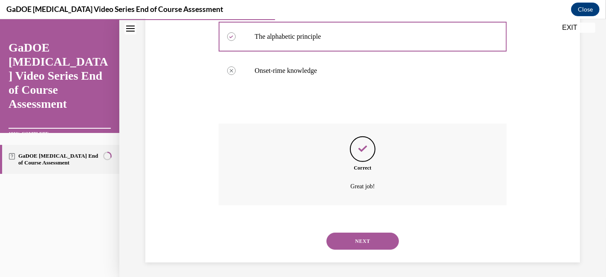
click at [356, 237] on button "NEXT" at bounding box center [363, 241] width 72 height 17
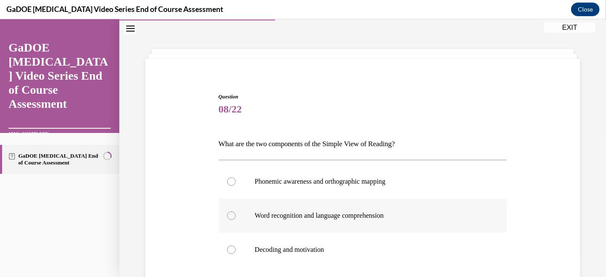
click at [230, 207] on label "Word recognition and language comprehension" at bounding box center [363, 216] width 289 height 34
click at [230, 211] on input "Word recognition and language comprehension" at bounding box center [231, 215] width 9 height 9
radio input "true"
drag, startPoint x: 597, startPoint y: 141, endPoint x: 603, endPoint y: 191, distance: 50.3
click at [598, 191] on div "Home Question 07/22 The understanding that words are composed of letters that r…" at bounding box center [362, 148] width 487 height 258
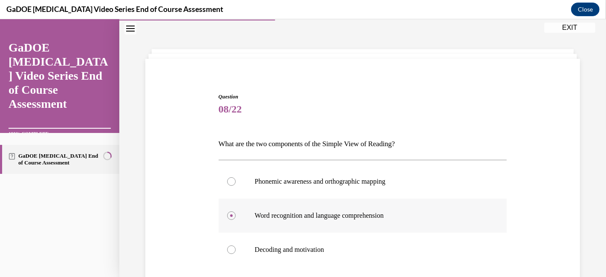
click at [486, 199] on label "Word recognition and language comprehension" at bounding box center [363, 216] width 289 height 34
click at [236, 211] on input "Word recognition and language comprehension" at bounding box center [231, 215] width 9 height 9
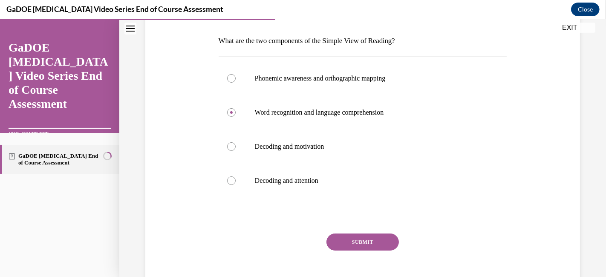
scroll to position [140, 0]
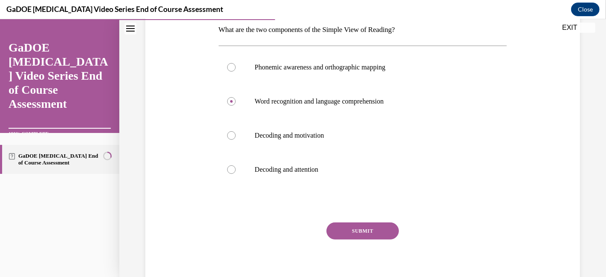
click at [362, 231] on button "SUBMIT" at bounding box center [363, 231] width 72 height 17
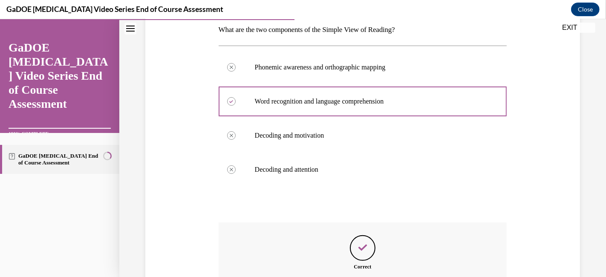
scroll to position [228, 0]
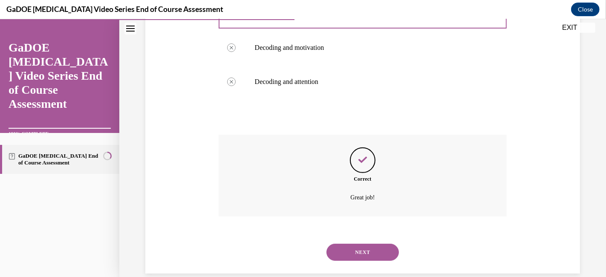
click at [375, 249] on button "NEXT" at bounding box center [363, 252] width 72 height 17
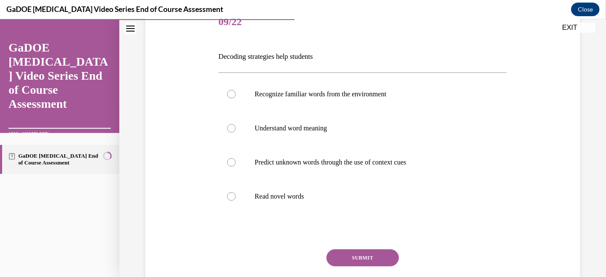
scroll to position [114, 0]
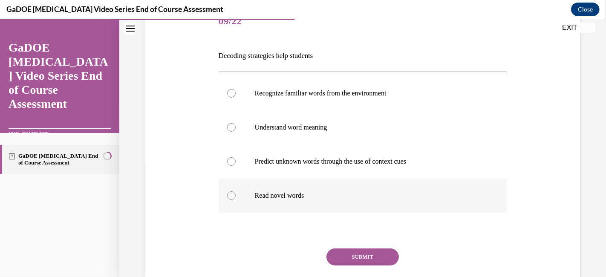
click at [223, 192] on label "Read novel words" at bounding box center [363, 196] width 289 height 34
click at [227, 192] on input "Read novel words" at bounding box center [231, 195] width 9 height 9
radio input "true"
click at [370, 251] on button "SUBMIT" at bounding box center [363, 257] width 72 height 17
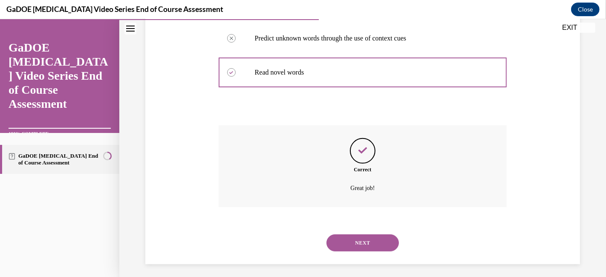
click at [339, 237] on button "NEXT" at bounding box center [363, 242] width 72 height 17
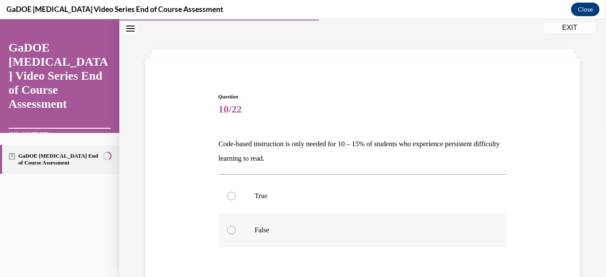
click at [262, 234] on p "False" at bounding box center [370, 230] width 231 height 9
click at [236, 234] on input "False" at bounding box center [231, 230] width 9 height 9
radio input "true"
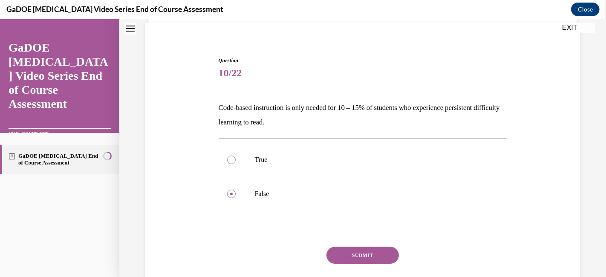
scroll to position [92, 0]
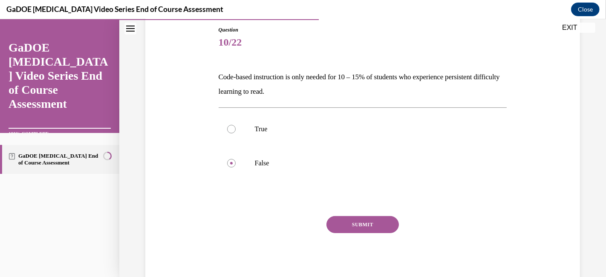
click at [369, 219] on button "SUBMIT" at bounding box center [363, 224] width 72 height 17
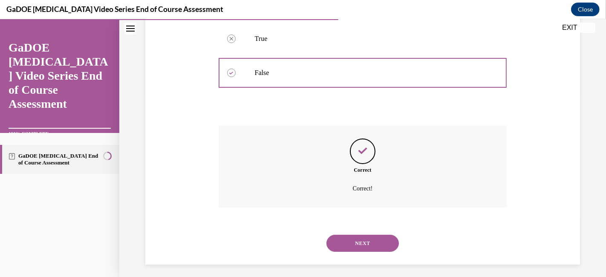
scroll to position [184, 0]
click at [351, 244] on button "NEXT" at bounding box center [363, 242] width 72 height 17
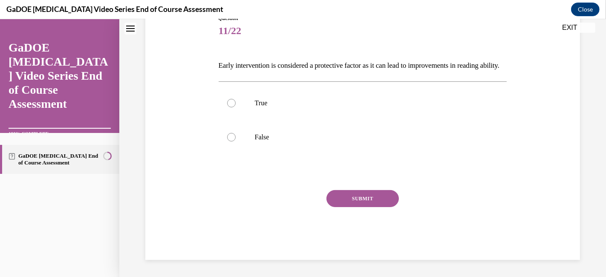
scroll to position [26, 0]
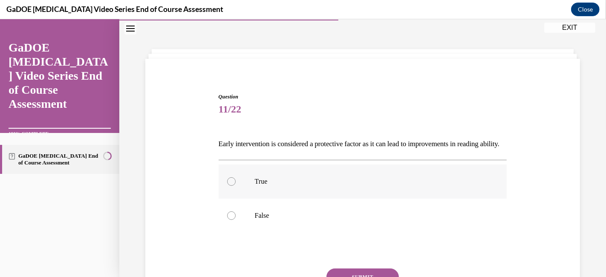
click at [288, 186] on p "True" at bounding box center [370, 181] width 231 height 9
click at [236, 186] on input "True" at bounding box center [231, 181] width 9 height 9
radio input "true"
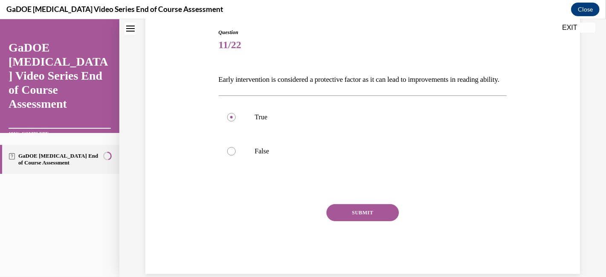
scroll to position [92, 0]
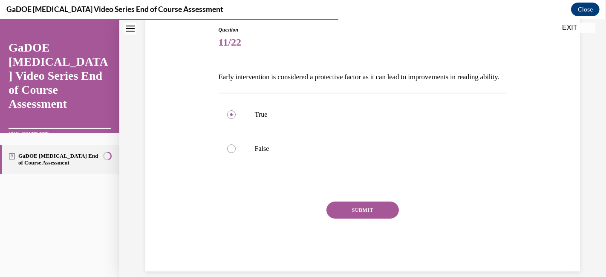
click at [366, 219] on button "SUBMIT" at bounding box center [363, 210] width 72 height 17
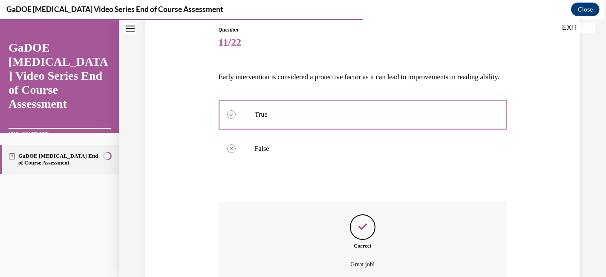
scroll to position [187, 0]
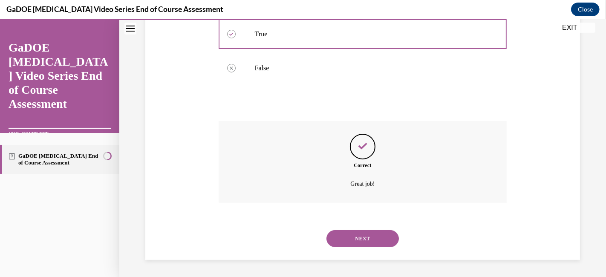
click at [367, 239] on button "NEXT" at bounding box center [363, 238] width 72 height 17
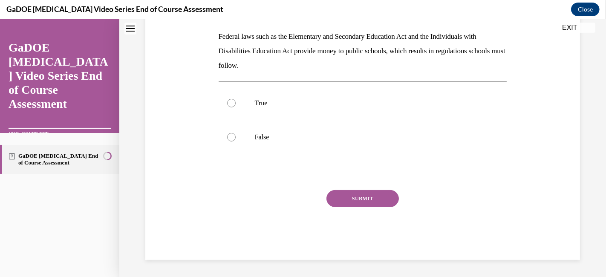
scroll to position [26, 0]
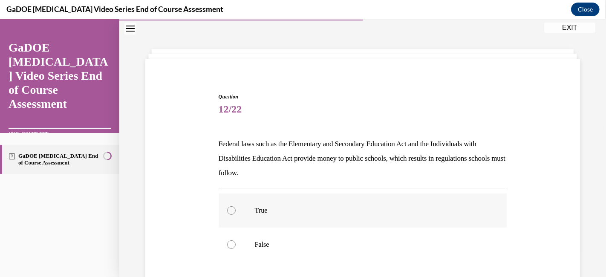
click at [231, 209] on div at bounding box center [231, 210] width 9 height 9
click at [231, 209] on input "True" at bounding box center [231, 210] width 9 height 9
radio input "true"
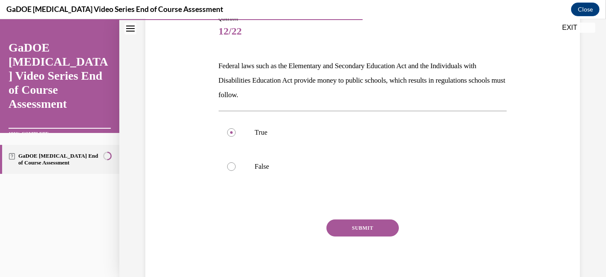
click at [357, 220] on button "SUBMIT" at bounding box center [363, 228] width 72 height 17
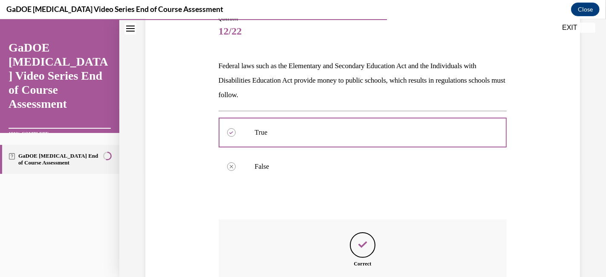
scroll to position [197, 0]
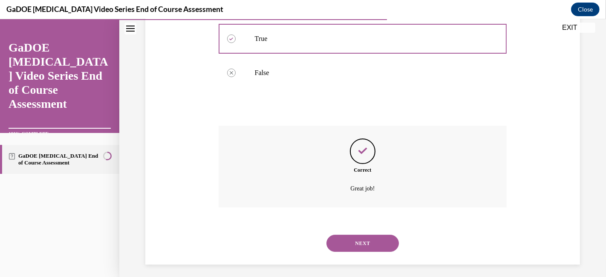
click at [358, 248] on button "NEXT" at bounding box center [363, 243] width 72 height 17
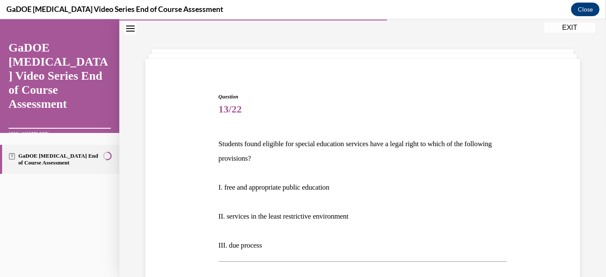
scroll to position [248, 0]
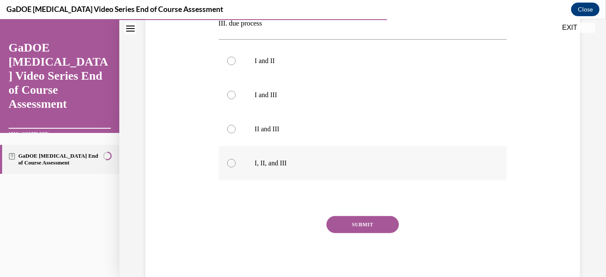
click at [227, 167] on label "I, II, and III" at bounding box center [363, 163] width 289 height 34
click at [227, 167] on input "I, II, and III" at bounding box center [231, 163] width 9 height 9
radio input "true"
click at [359, 237] on div "SUBMIT NEXT" at bounding box center [363, 251] width 289 height 70
click at [357, 221] on button "SUBMIT" at bounding box center [363, 224] width 72 height 17
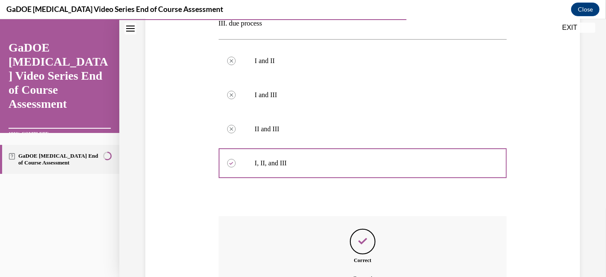
scroll to position [342, 0]
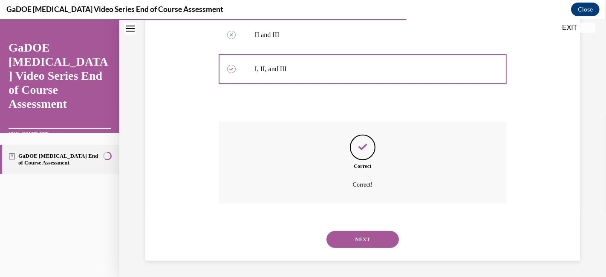
click at [345, 243] on button "NEXT" at bounding box center [363, 239] width 72 height 17
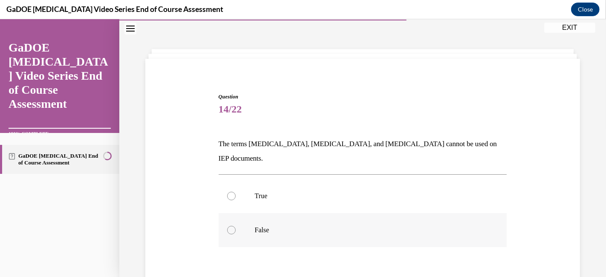
click at [227, 226] on div at bounding box center [231, 230] width 9 height 9
click at [227, 226] on input "False" at bounding box center [231, 230] width 9 height 9
radio input "true"
drag, startPoint x: 604, startPoint y: 151, endPoint x: 605, endPoint y: 171, distance: 19.6
click at [598, 171] on div "Home Question 13/22 Students found eligible for special education services have…" at bounding box center [362, 148] width 487 height 258
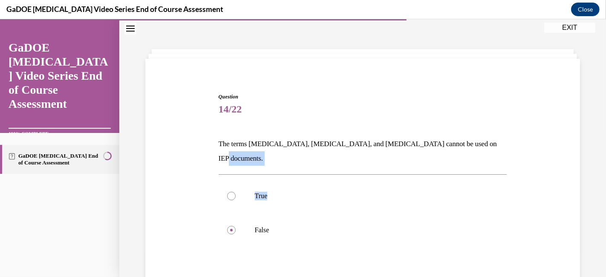
scroll to position [78, 0]
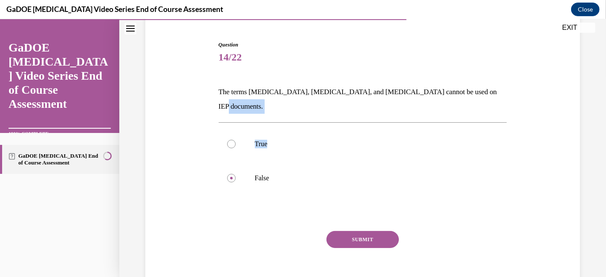
click at [332, 231] on button "SUBMIT" at bounding box center [363, 239] width 72 height 17
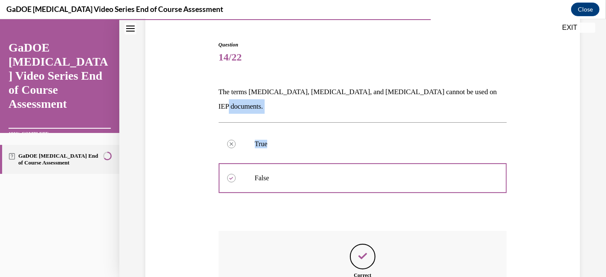
scroll to position [173, 0]
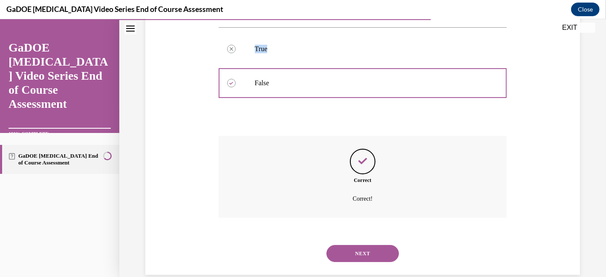
click at [364, 245] on button "NEXT" at bounding box center [363, 253] width 72 height 17
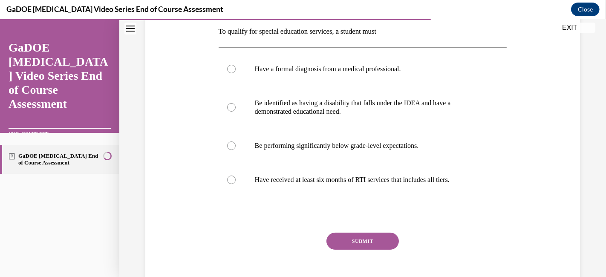
scroll to position [135, 0]
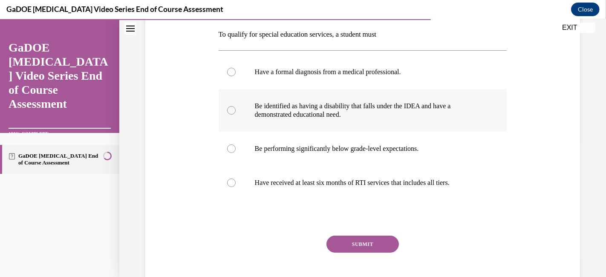
click at [228, 109] on div at bounding box center [231, 110] width 9 height 9
click at [228, 109] on input "Be identified as having a disability that falls under the IDEA and have a demon…" at bounding box center [231, 110] width 9 height 9
radio input "true"
click at [352, 243] on button "SUBMIT" at bounding box center [363, 244] width 72 height 17
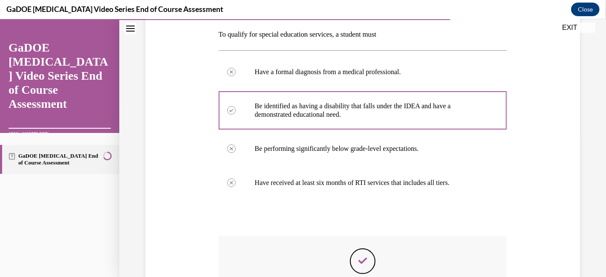
scroll to position [249, 0]
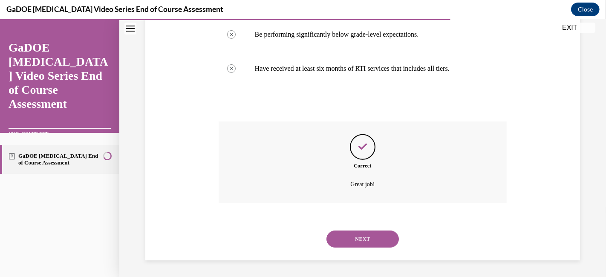
click at [342, 246] on button "NEXT" at bounding box center [363, 239] width 72 height 17
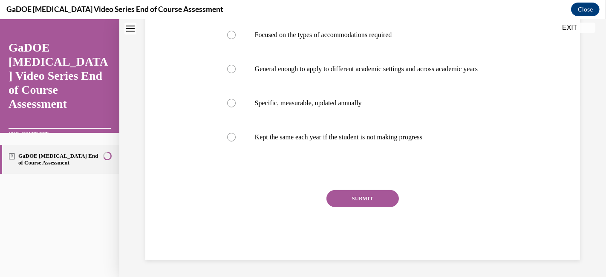
scroll to position [26, 0]
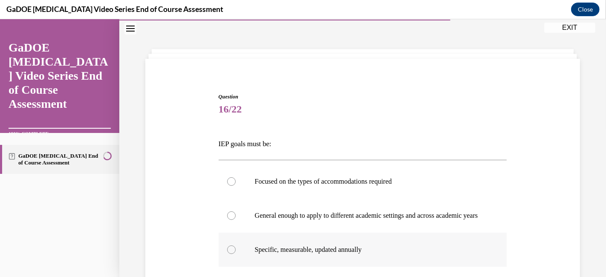
click at [235, 254] on label "Specific, measurable, updated annually" at bounding box center [363, 250] width 289 height 34
click at [235, 254] on input "Specific, measurable, updated annually" at bounding box center [231, 250] width 9 height 9
radio input "true"
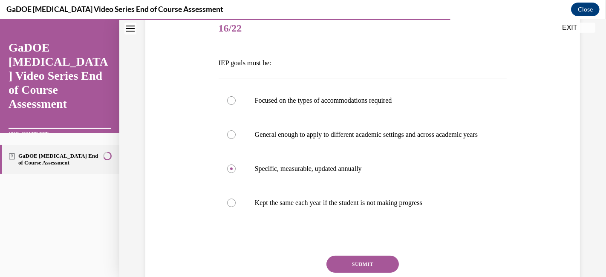
scroll to position [132, 0]
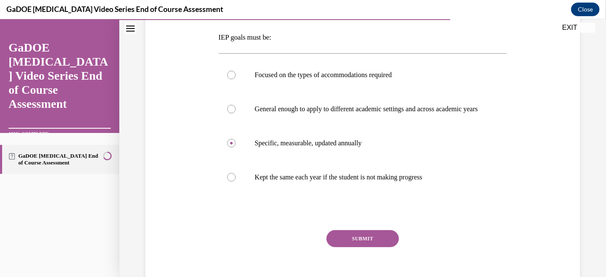
click at [363, 264] on div "SUBMIT NEXT" at bounding box center [363, 265] width 289 height 70
click at [359, 247] on button "SUBMIT" at bounding box center [363, 238] width 72 height 17
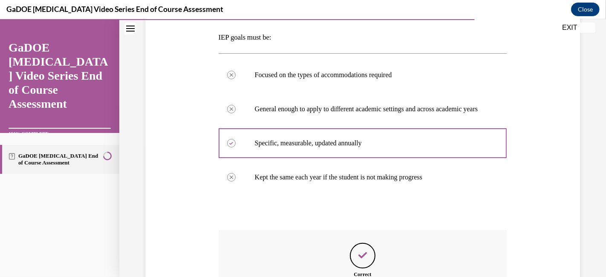
scroll to position [217, 0]
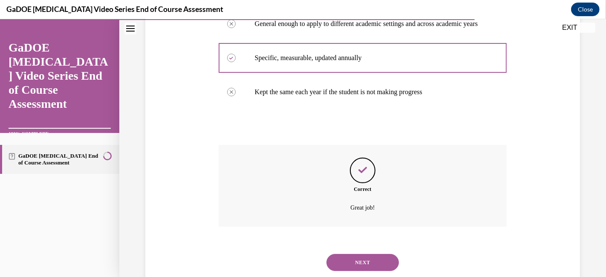
click at [360, 271] on button "NEXT" at bounding box center [363, 262] width 72 height 17
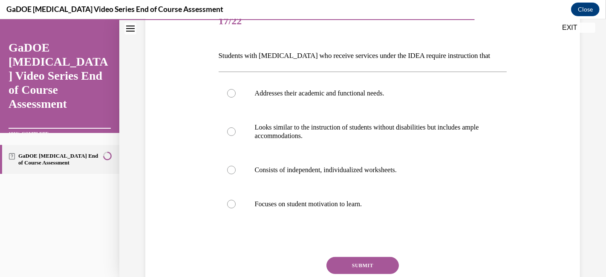
scroll to position [115, 0]
click at [231, 96] on label "Addresses their academic and functional needs." at bounding box center [363, 92] width 289 height 34
click at [231, 96] on input "Addresses their academic and functional needs." at bounding box center [231, 92] width 9 height 9
radio input "true"
click at [361, 263] on button "SUBMIT" at bounding box center [363, 264] width 72 height 17
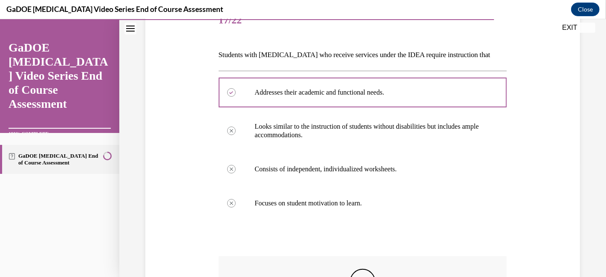
scroll to position [249, 0]
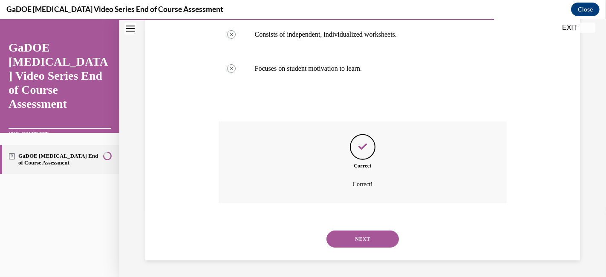
click at [359, 236] on button "NEXT" at bounding box center [363, 239] width 72 height 17
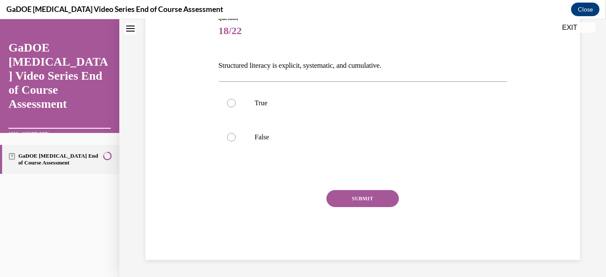
scroll to position [26, 0]
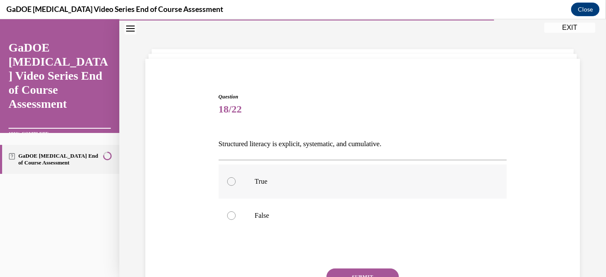
click at [227, 184] on div at bounding box center [231, 181] width 9 height 9
click at [227, 184] on input "True" at bounding box center [231, 181] width 9 height 9
radio input "true"
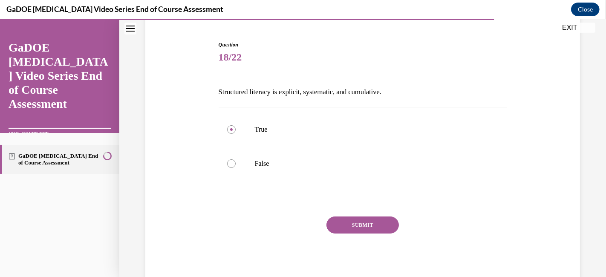
click at [355, 227] on button "SUBMIT" at bounding box center [363, 225] width 72 height 17
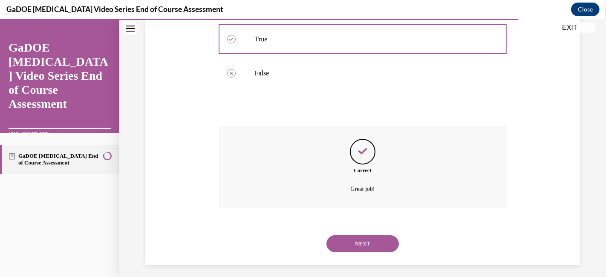
scroll to position [173, 0]
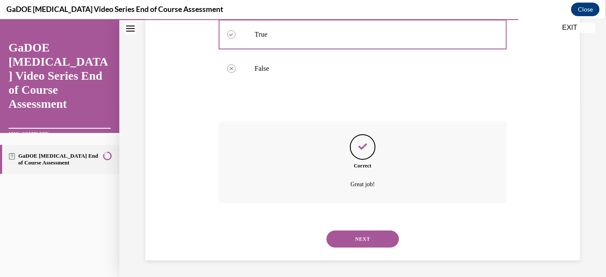
click at [349, 238] on button "NEXT" at bounding box center [363, 239] width 72 height 17
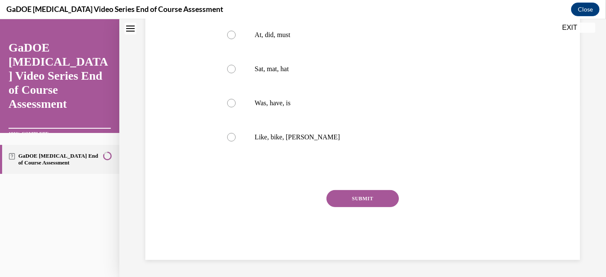
scroll to position [26, 0]
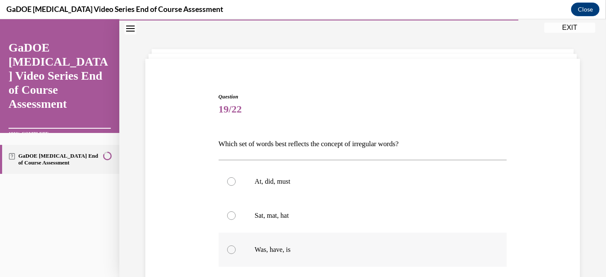
click at [227, 251] on div at bounding box center [231, 250] width 9 height 9
click at [227, 251] on input "Was, have, is" at bounding box center [231, 250] width 9 height 9
radio input "true"
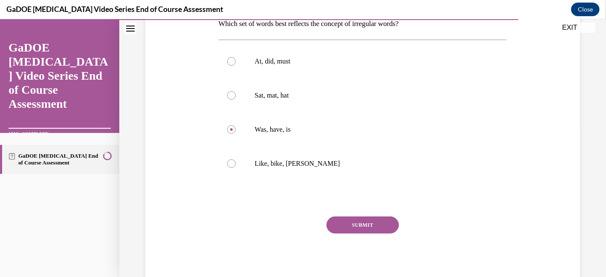
click at [352, 225] on button "SUBMIT" at bounding box center [363, 225] width 72 height 17
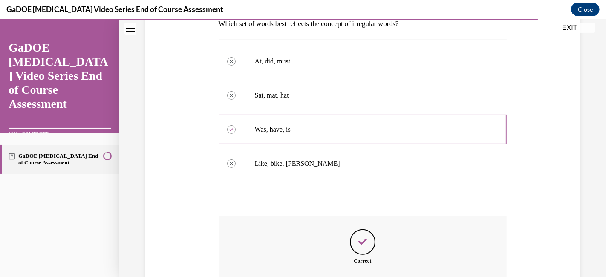
scroll to position [241, 0]
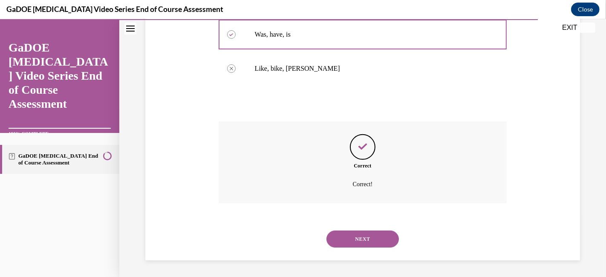
click at [338, 232] on button "NEXT" at bounding box center [363, 239] width 72 height 17
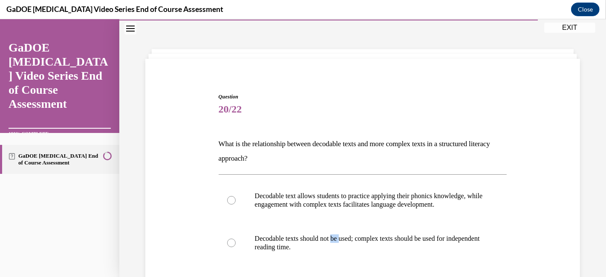
click at [338, 232] on label "Decodable texts should not be used; complex texts should be used for independen…" at bounding box center [363, 243] width 289 height 43
click at [236, 239] on input "Decodable texts should not be used; complex texts should be used for independen…" at bounding box center [231, 243] width 9 height 9
radio input "true"
click at [234, 202] on div at bounding box center [231, 200] width 9 height 9
click at [234, 202] on input "Decodable text allows students to practice applying their phonics knowledge, wh…" at bounding box center [231, 200] width 9 height 9
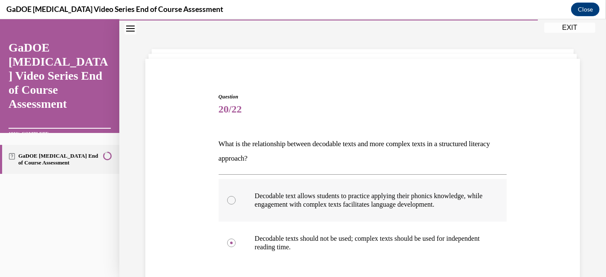
radio input "true"
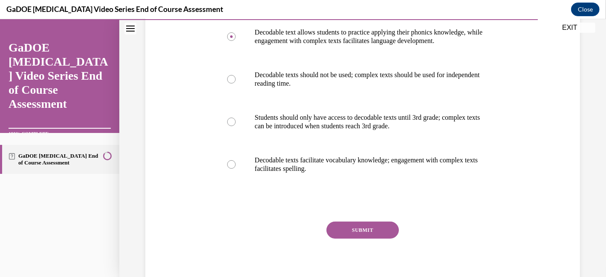
scroll to position [203, 0]
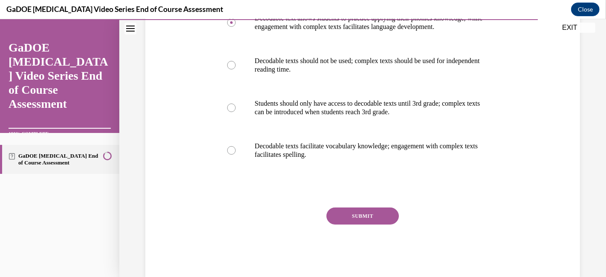
click at [364, 219] on button "SUBMIT" at bounding box center [363, 216] width 72 height 17
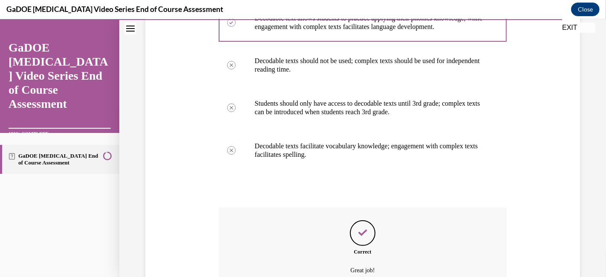
scroll to position [298, 0]
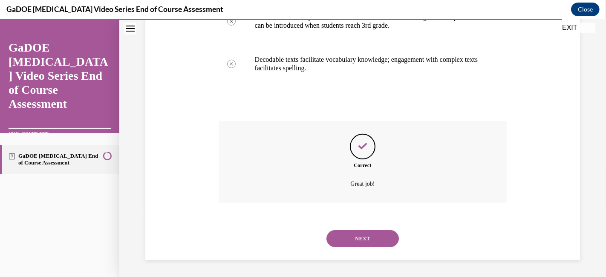
click at [357, 234] on button "NEXT" at bounding box center [363, 238] width 72 height 17
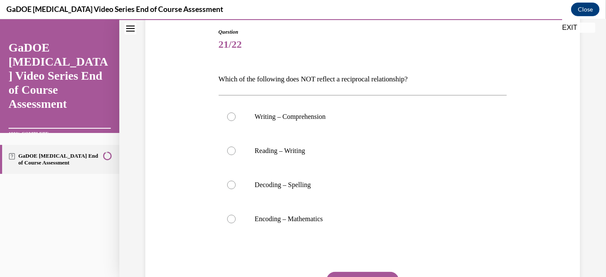
scroll to position [100, 0]
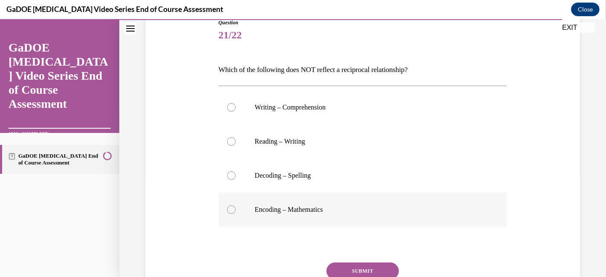
click at [235, 212] on label "Encoding – Mathematics" at bounding box center [363, 210] width 289 height 34
click at [235, 212] on input "Encoding – Mathematics" at bounding box center [231, 209] width 9 height 9
radio input "true"
click at [349, 270] on button "SUBMIT" at bounding box center [363, 271] width 72 height 17
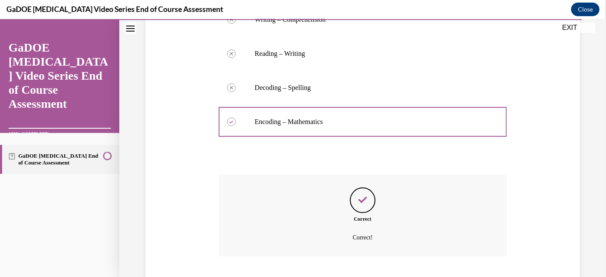
scroll to position [212, 0]
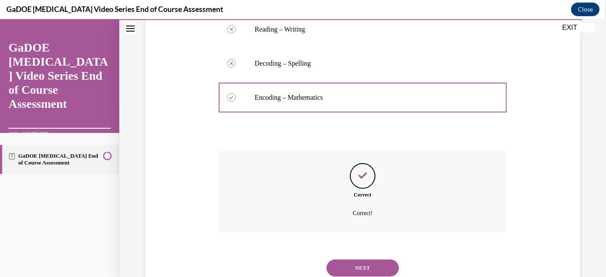
click at [355, 263] on button "NEXT" at bounding box center [363, 268] width 72 height 17
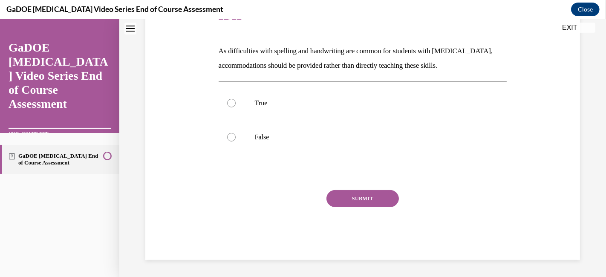
scroll to position [26, 0]
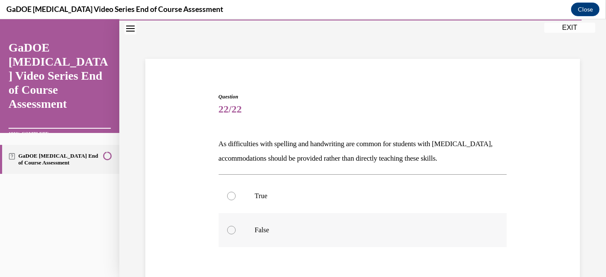
click at [229, 226] on div at bounding box center [231, 230] width 9 height 9
click at [229, 226] on input "False" at bounding box center [231, 230] width 9 height 9
radio input "true"
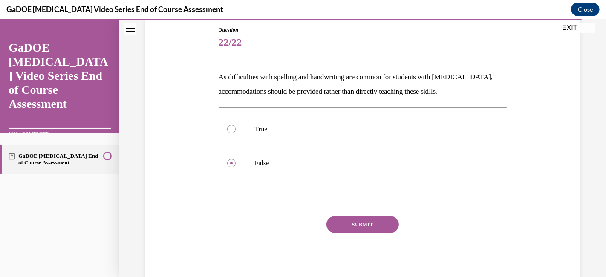
click at [349, 220] on button "SUBMIT" at bounding box center [363, 224] width 72 height 17
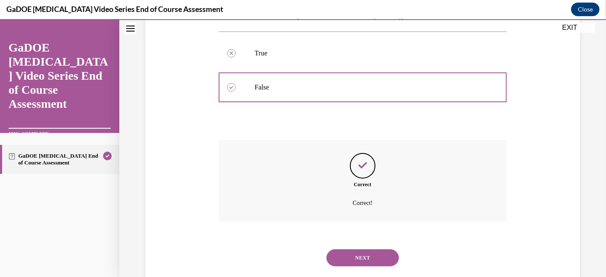
scroll to position [187, 0]
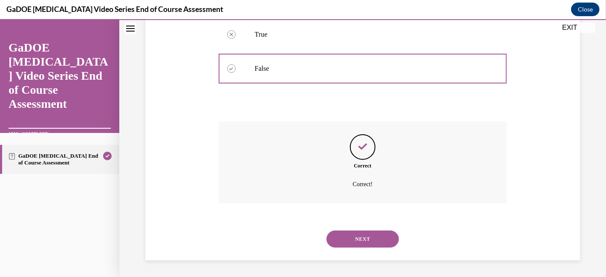
click at [353, 243] on button "NEXT" at bounding box center [363, 239] width 72 height 17
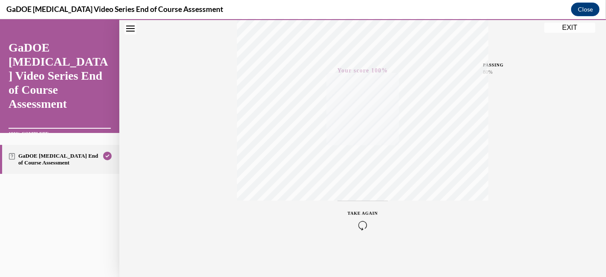
scroll to position [0, 0]
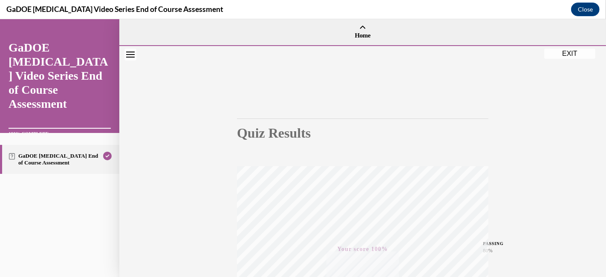
click at [572, 54] on button "EXIT" at bounding box center [569, 54] width 51 height 10
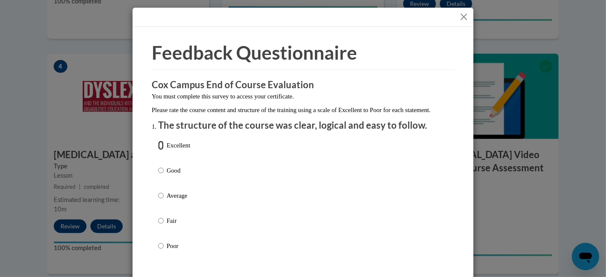
click at [158, 150] on input "Excellent" at bounding box center [161, 145] width 6 height 9
radio input "true"
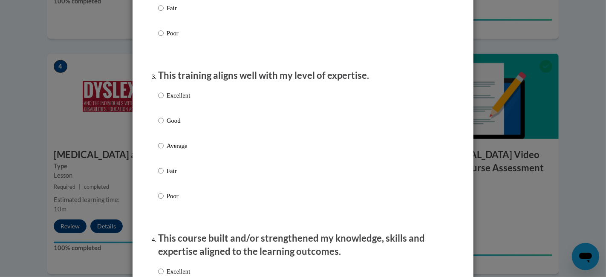
scroll to position [391, 0]
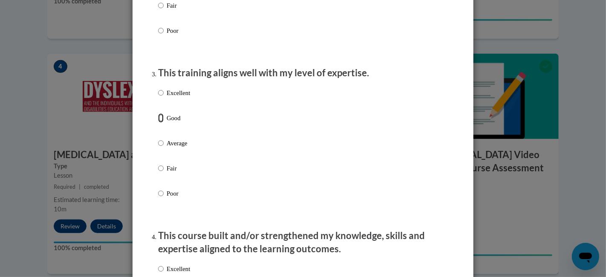
click at [158, 123] on input "Good" at bounding box center [161, 117] width 6 height 9
radio input "true"
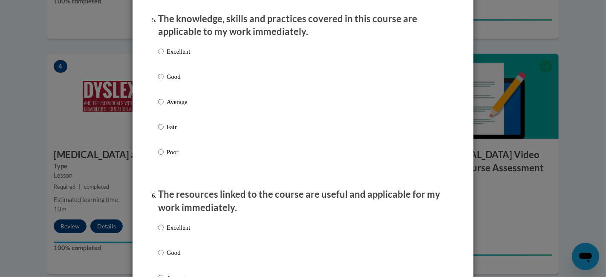
scroll to position [786, 0]
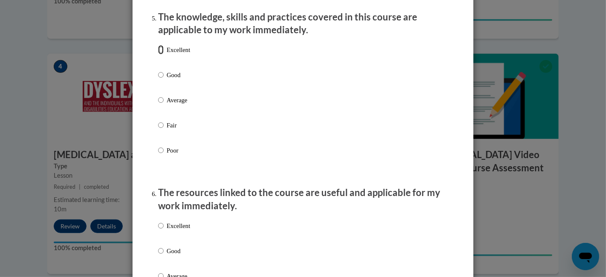
click at [158, 55] on input "Excellent" at bounding box center [161, 49] width 6 height 9
radio input "true"
click at [158, 231] on input "Excellent" at bounding box center [161, 225] width 6 height 9
radio input "true"
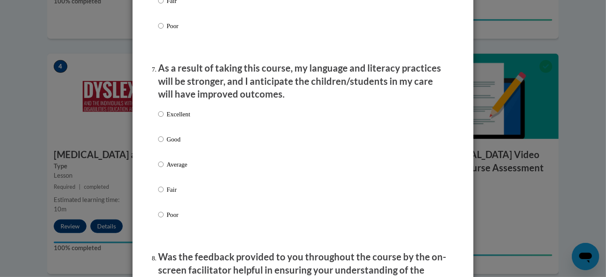
scroll to position [1097, 0]
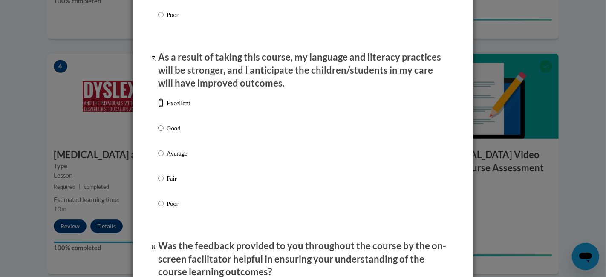
click at [158, 108] on input "Excellent" at bounding box center [161, 102] width 6 height 9
radio input "true"
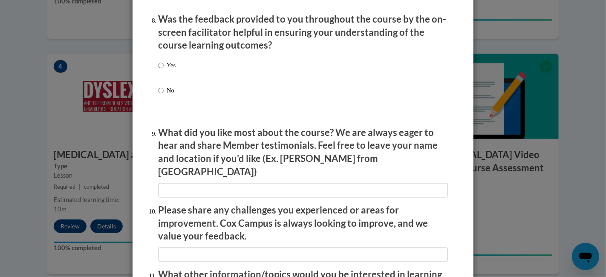
scroll to position [1352, 0]
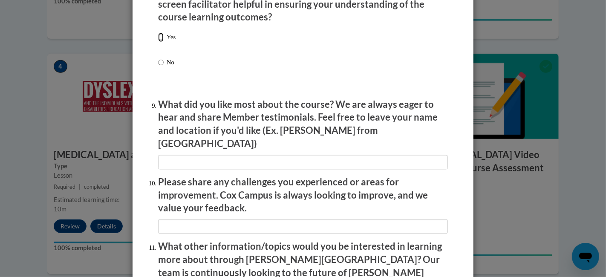
click at [158, 42] on input "Yes" at bounding box center [161, 37] width 6 height 9
radio input "true"
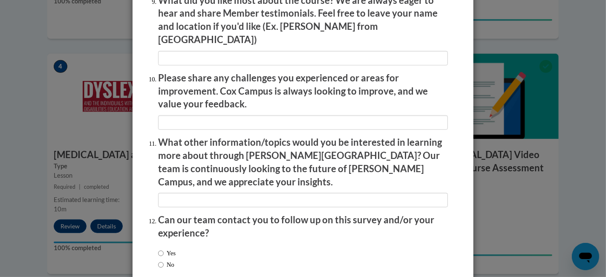
scroll to position [1497, 0]
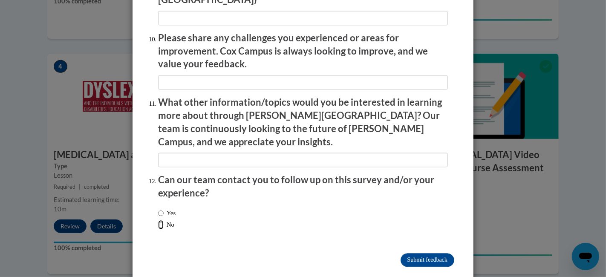
click at [158, 220] on input "No" at bounding box center [161, 224] width 6 height 9
radio input "true"
click at [416, 253] on input "Submit feedback" at bounding box center [428, 260] width 54 height 14
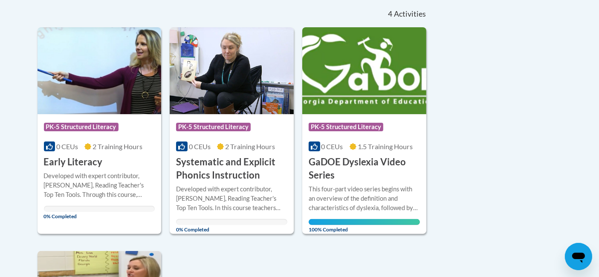
scroll to position [183, 0]
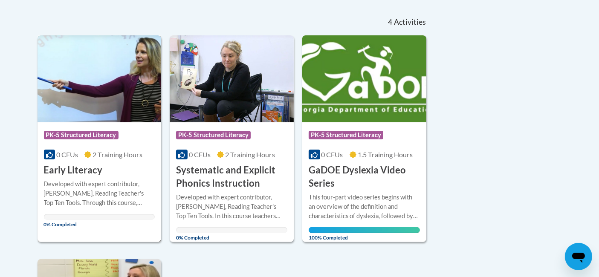
click at [76, 184] on div "Developed with expert contributor, Dr. [PERSON_NAME], Reading Teacher's Top Ten…" at bounding box center [99, 193] width 111 height 28
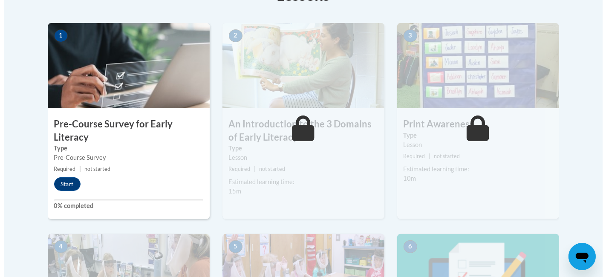
scroll to position [290, 0]
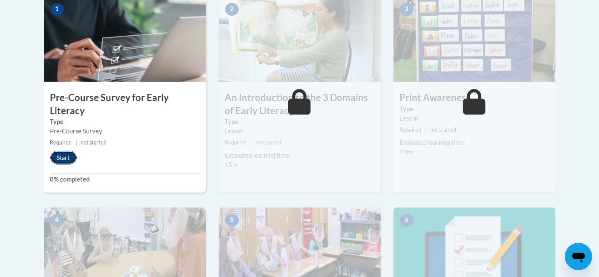
click at [56, 158] on button "Start" at bounding box center [63, 158] width 26 height 14
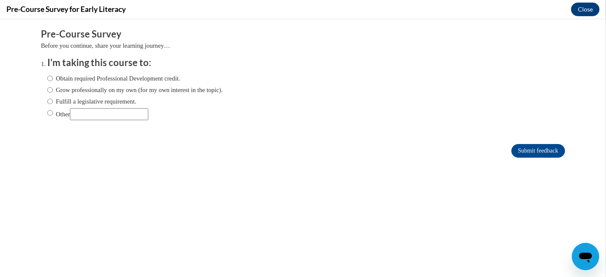
scroll to position [0, 0]
click at [47, 89] on label "Grow professionally on my own (for my own interest in the topic)." at bounding box center [135, 89] width 176 height 9
click at [47, 89] on input "Grow professionally on my own (for my own interest in the topic)." at bounding box center [50, 89] width 6 height 9
radio input "true"
click at [41, 76] on ol "I'm taking this course to: Obtain required Professional Development credit. Gro…" at bounding box center [303, 94] width 524 height 77
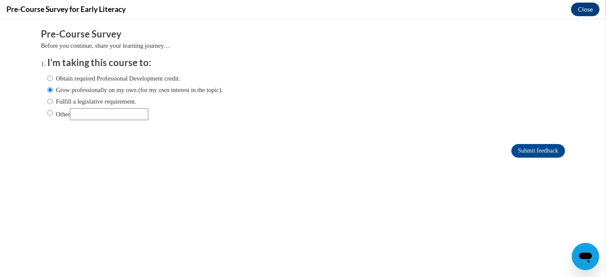
click at [47, 75] on label "Obtain required Professional Development credit." at bounding box center [113, 78] width 133 height 9
click at [47, 75] on input "Obtain required Professional Development credit." at bounding box center [50, 78] width 6 height 9
radio input "true"
click at [514, 151] on input "Submit feedback" at bounding box center [539, 151] width 54 height 14
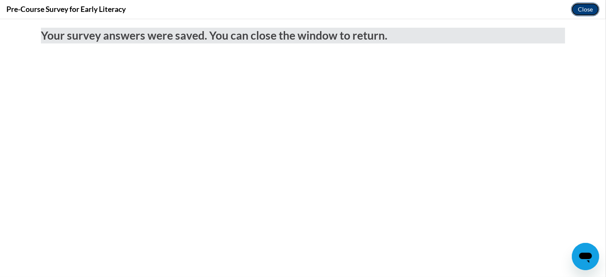
click at [583, 14] on button "Close" at bounding box center [585, 10] width 29 height 14
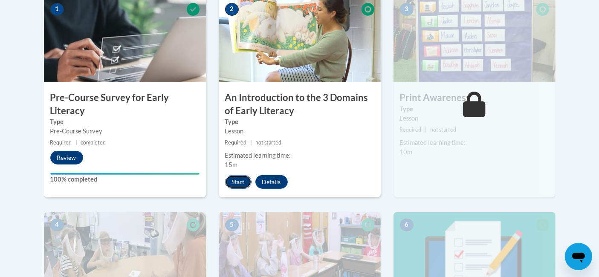
click at [240, 176] on button "Start" at bounding box center [238, 182] width 26 height 14
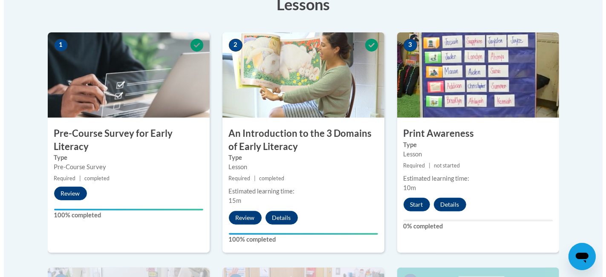
scroll to position [249, 0]
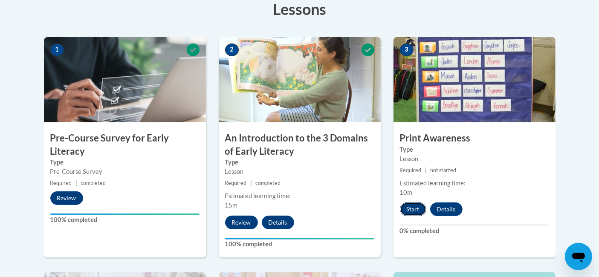
click at [409, 205] on button "Start" at bounding box center [413, 209] width 26 height 14
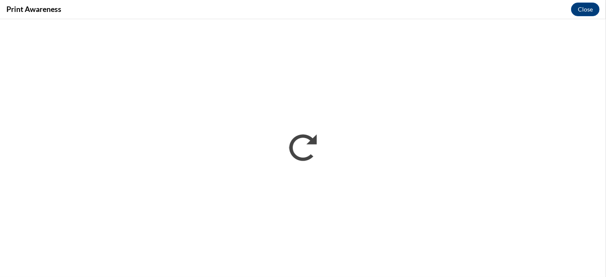
scroll to position [0, 0]
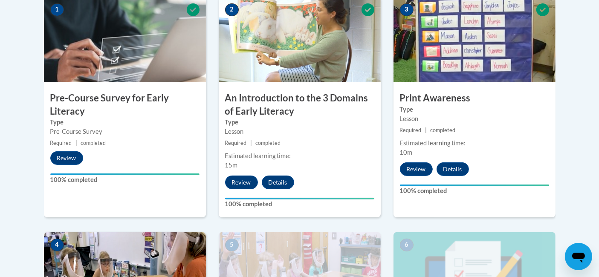
scroll to position [294, 0]
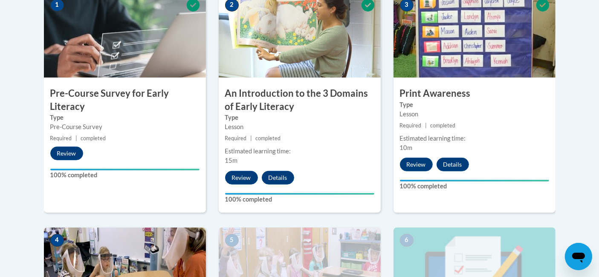
drag, startPoint x: 597, startPoint y: 144, endPoint x: 606, endPoint y: 214, distance: 70.1
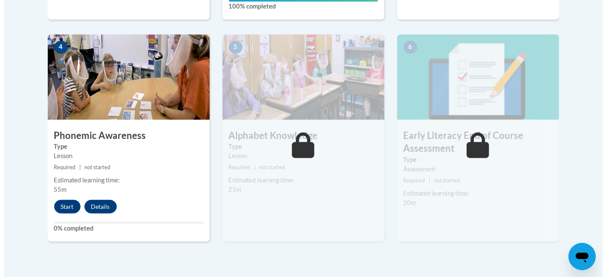
scroll to position [491, 0]
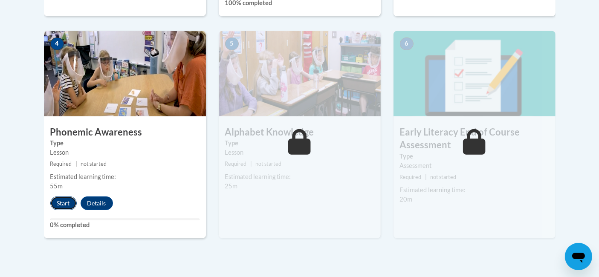
click at [61, 204] on button "Start" at bounding box center [63, 204] width 26 height 14
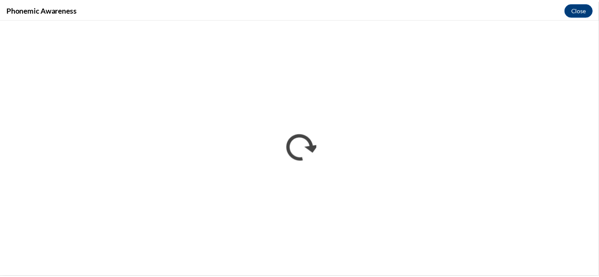
scroll to position [0, 0]
